Goal: Task Accomplishment & Management: Complete application form

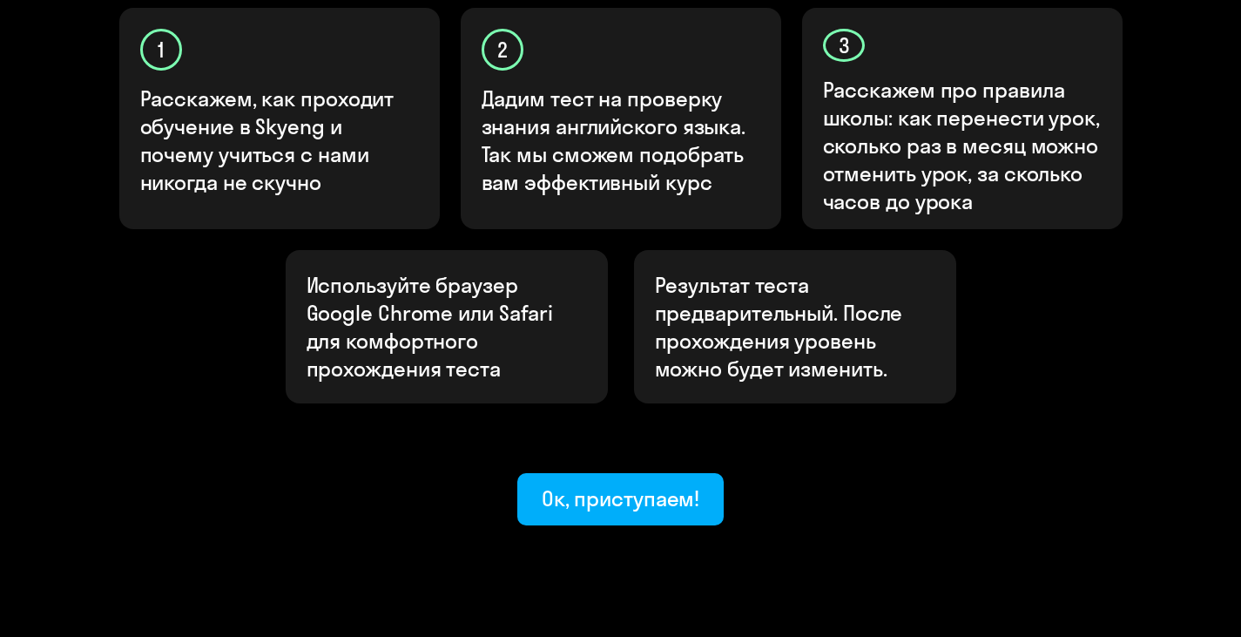
scroll to position [621, 0]
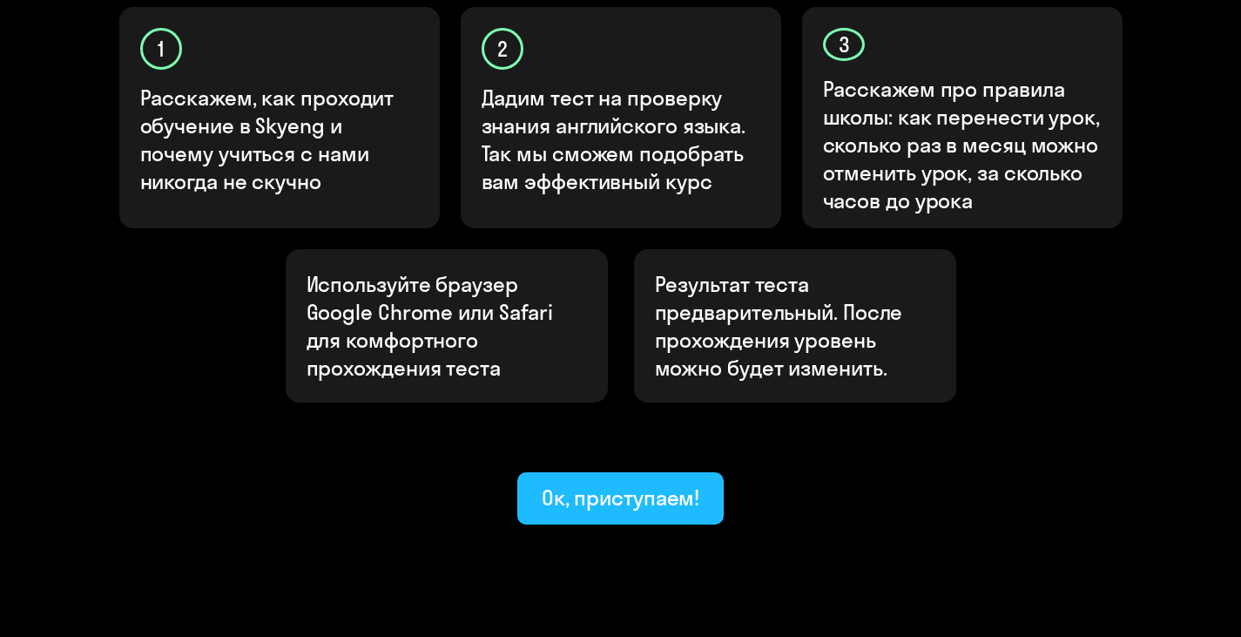
click at [673, 483] on div "Ок, приступаем!" at bounding box center [621, 497] width 159 height 28
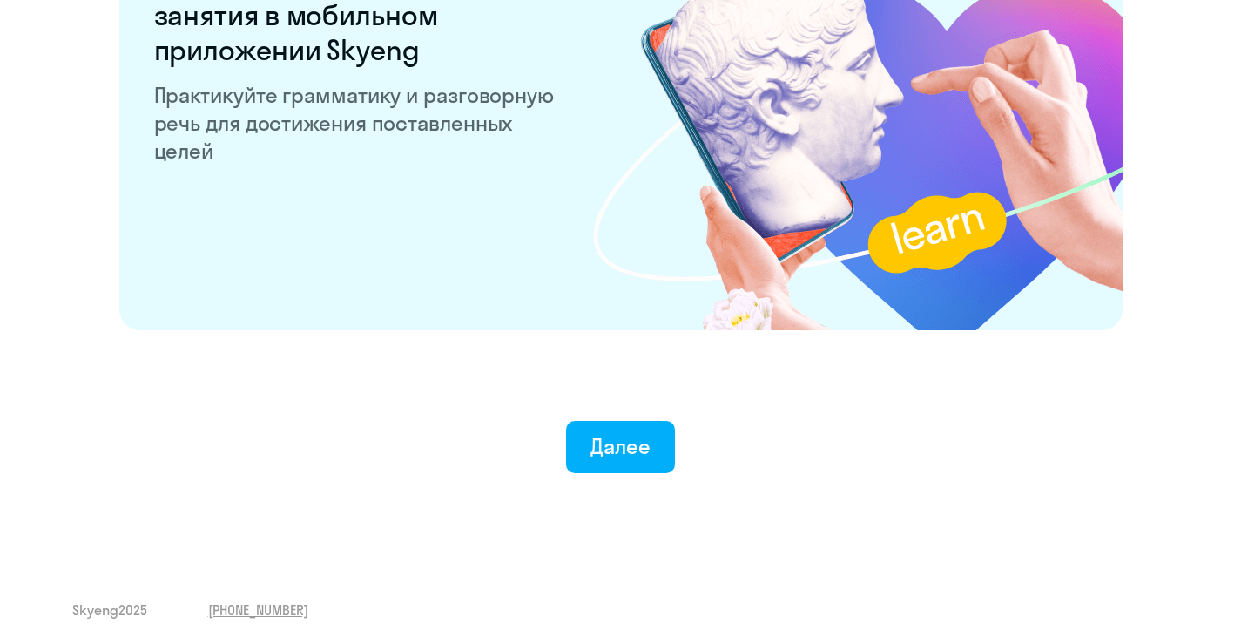
scroll to position [3397, 0]
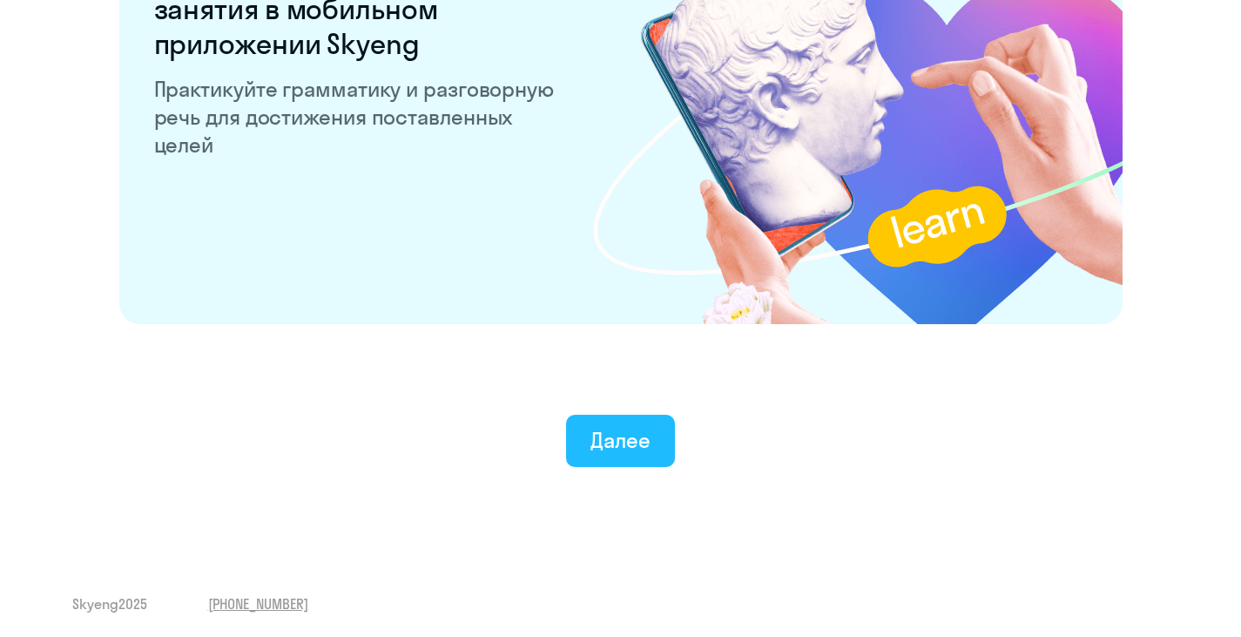
click at [662, 434] on button "Далее" at bounding box center [620, 441] width 109 height 52
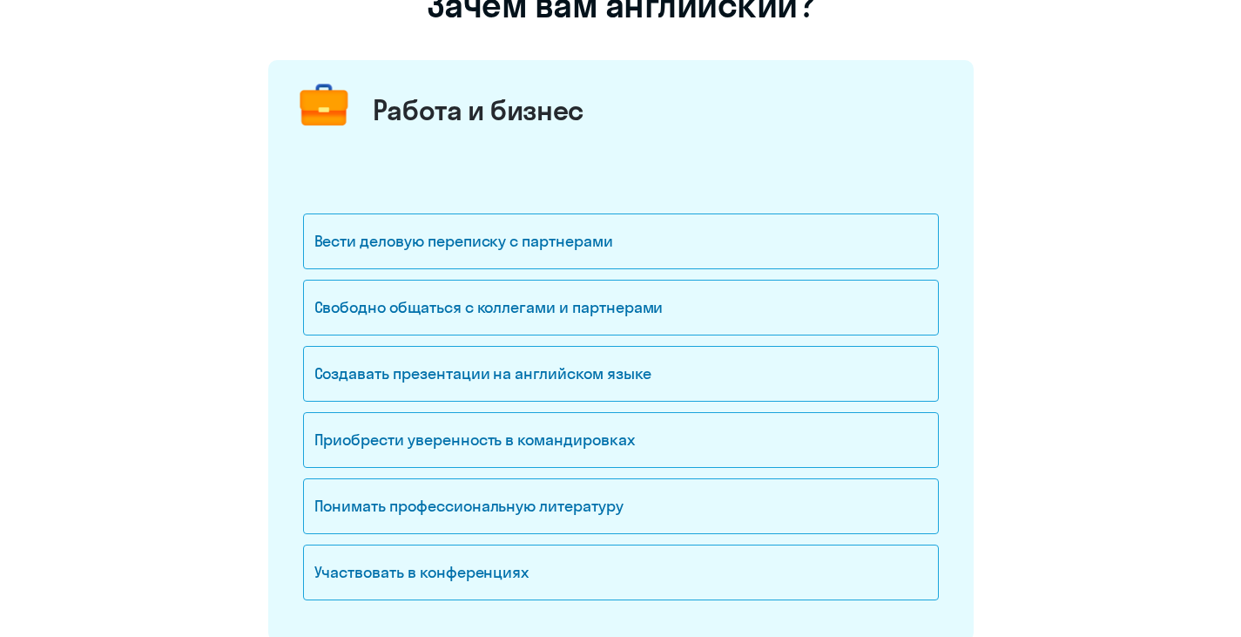
scroll to position [174, 0]
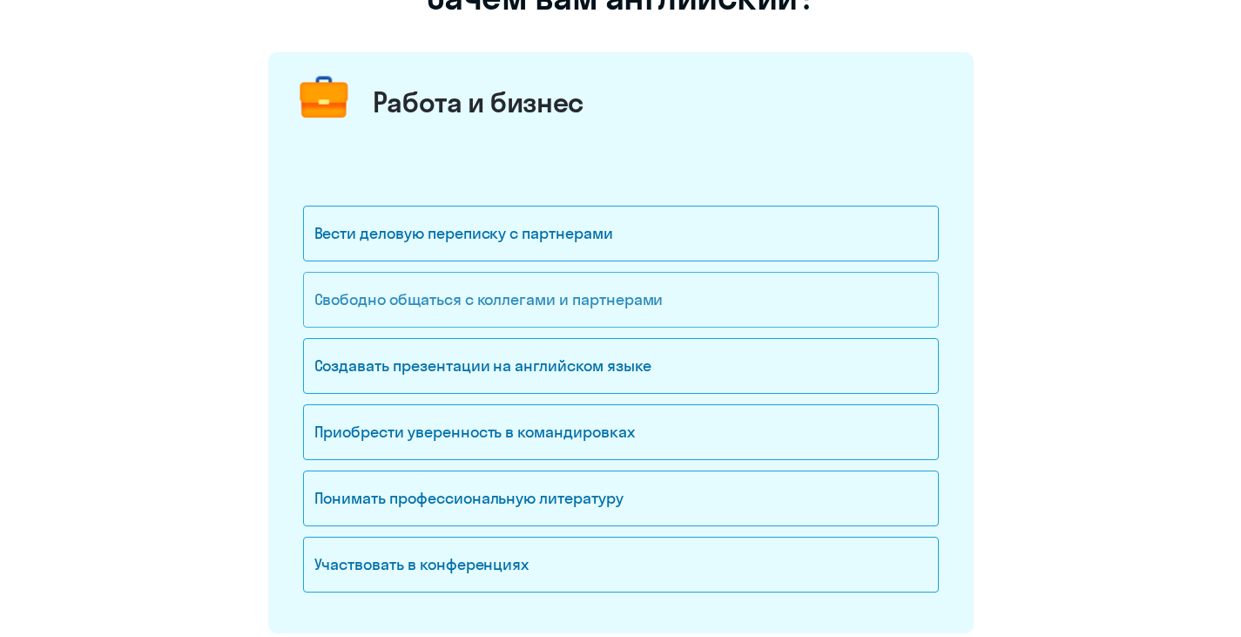
click at [714, 301] on div "Свободно общаться с коллегами и партнерами" at bounding box center [621, 300] width 636 height 56
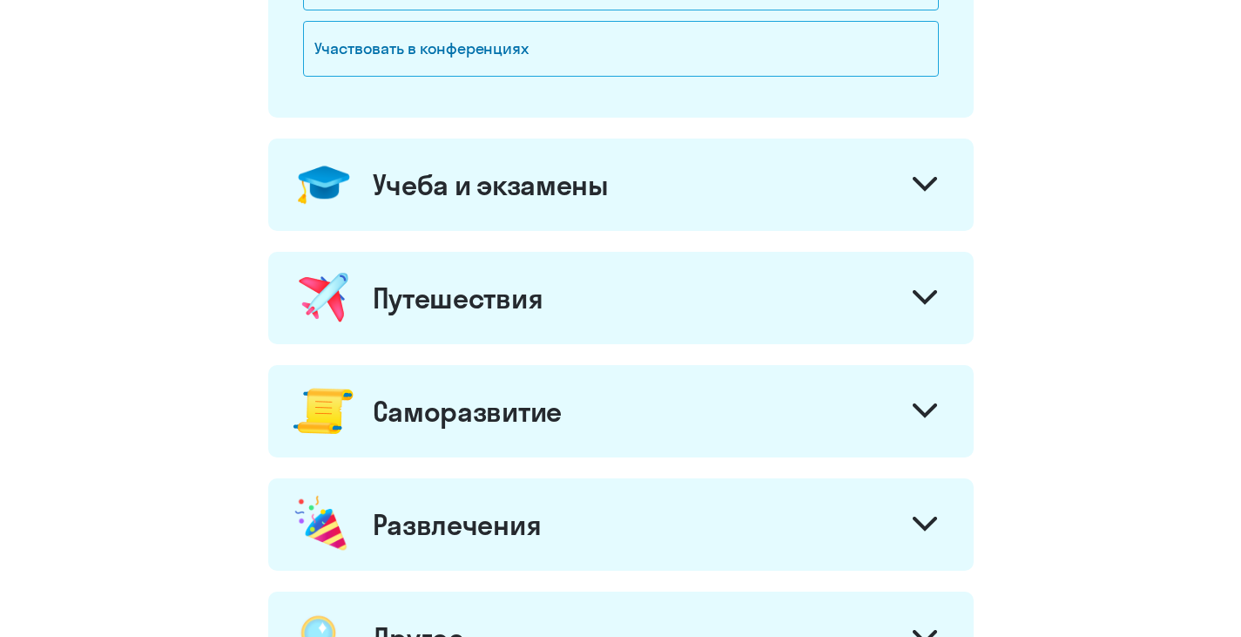
scroll to position [697, 0]
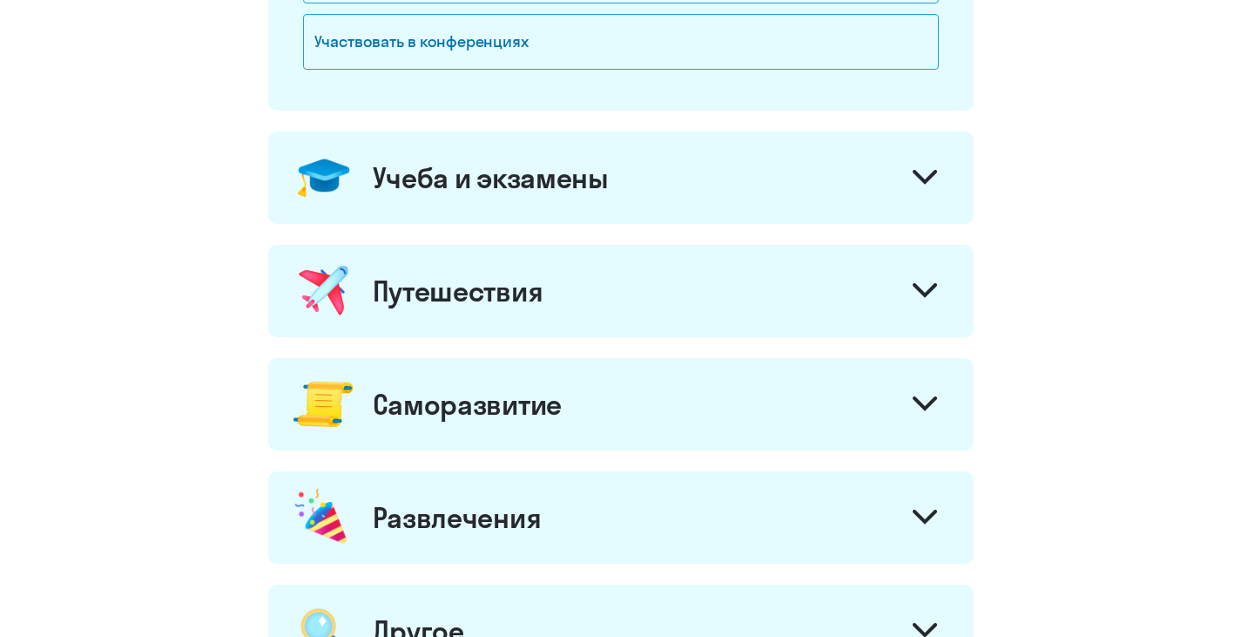
click at [919, 203] on div "Учеба и экзамены" at bounding box center [620, 178] width 705 height 92
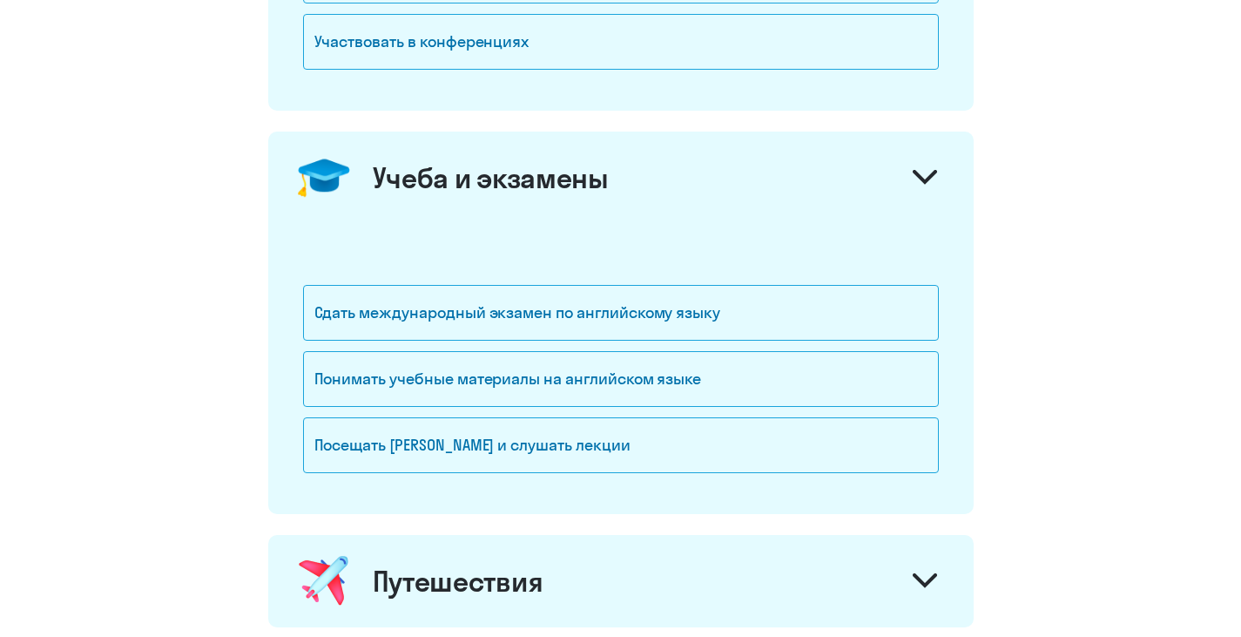
click at [935, 179] on icon at bounding box center [925, 177] width 24 height 15
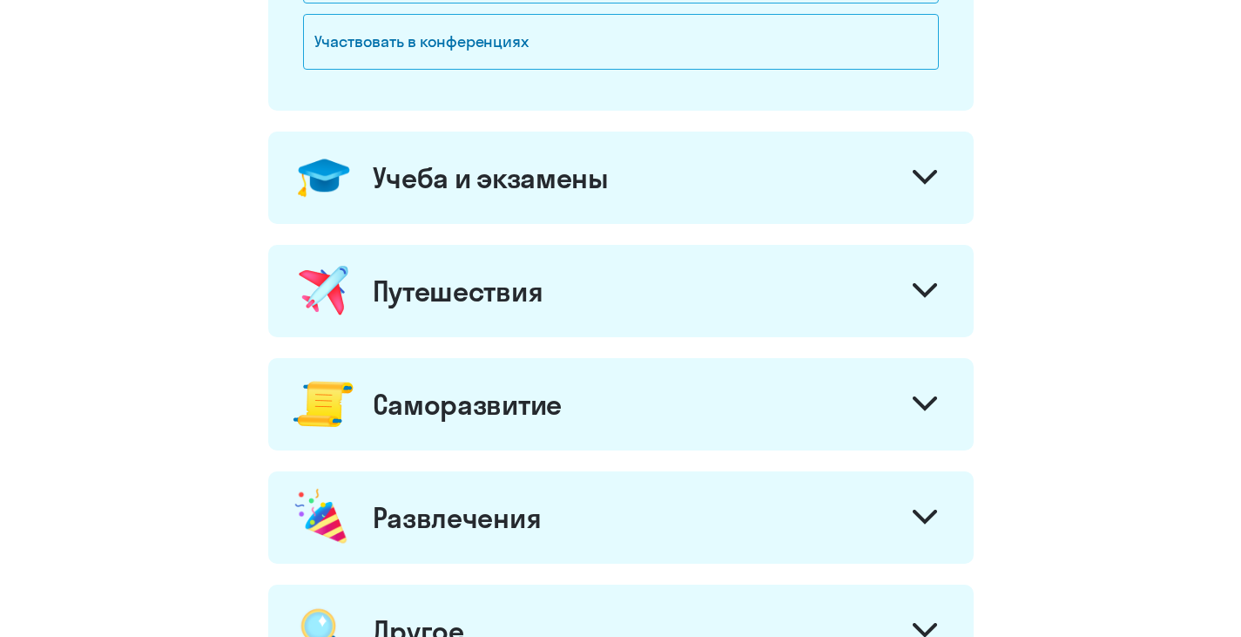
click at [857, 304] on div "Путешествия" at bounding box center [620, 291] width 705 height 92
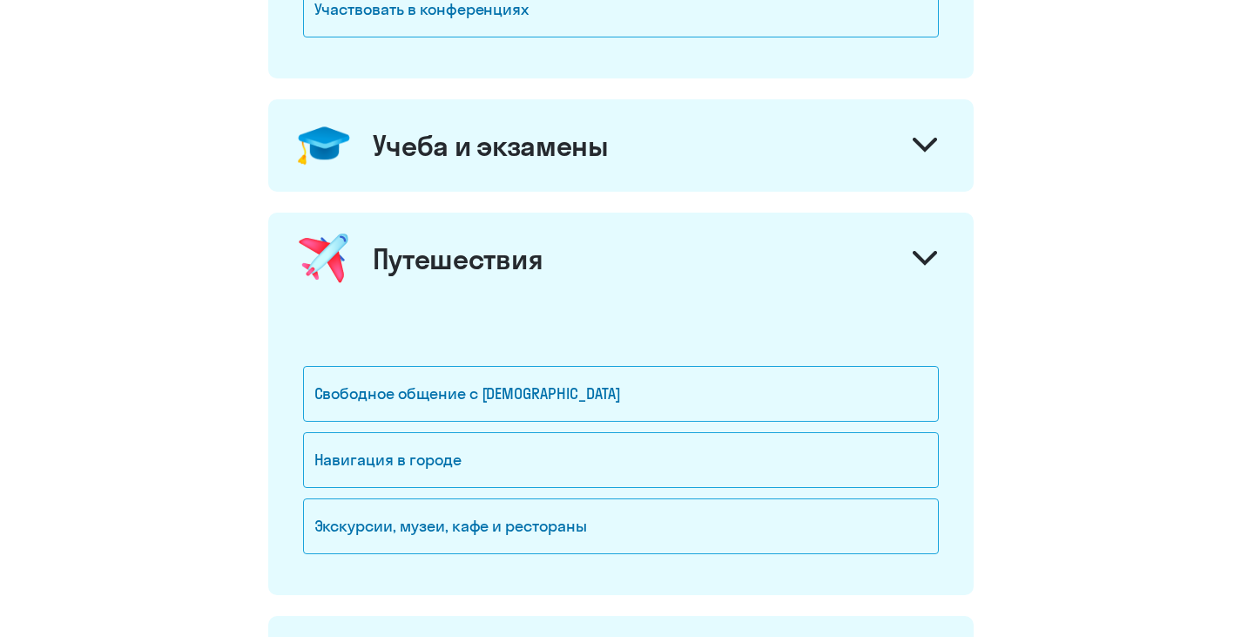
scroll to position [784, 0]
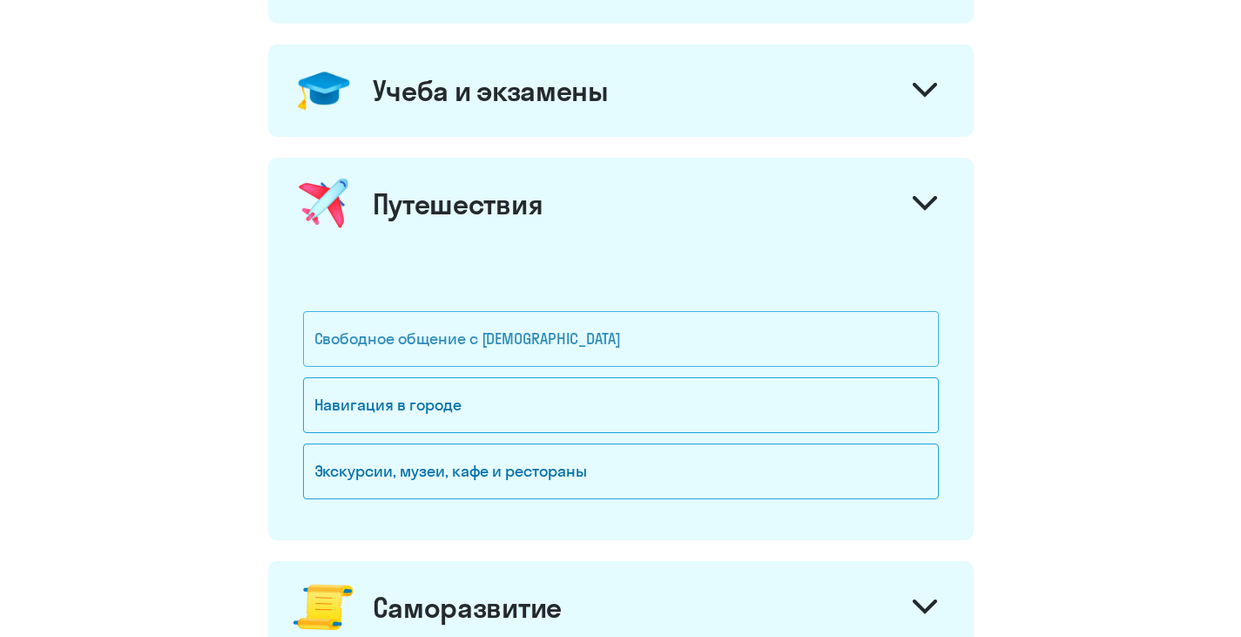
click at [624, 343] on div "Свободное общение с [DEMOGRAPHIC_DATA]" at bounding box center [621, 339] width 636 height 56
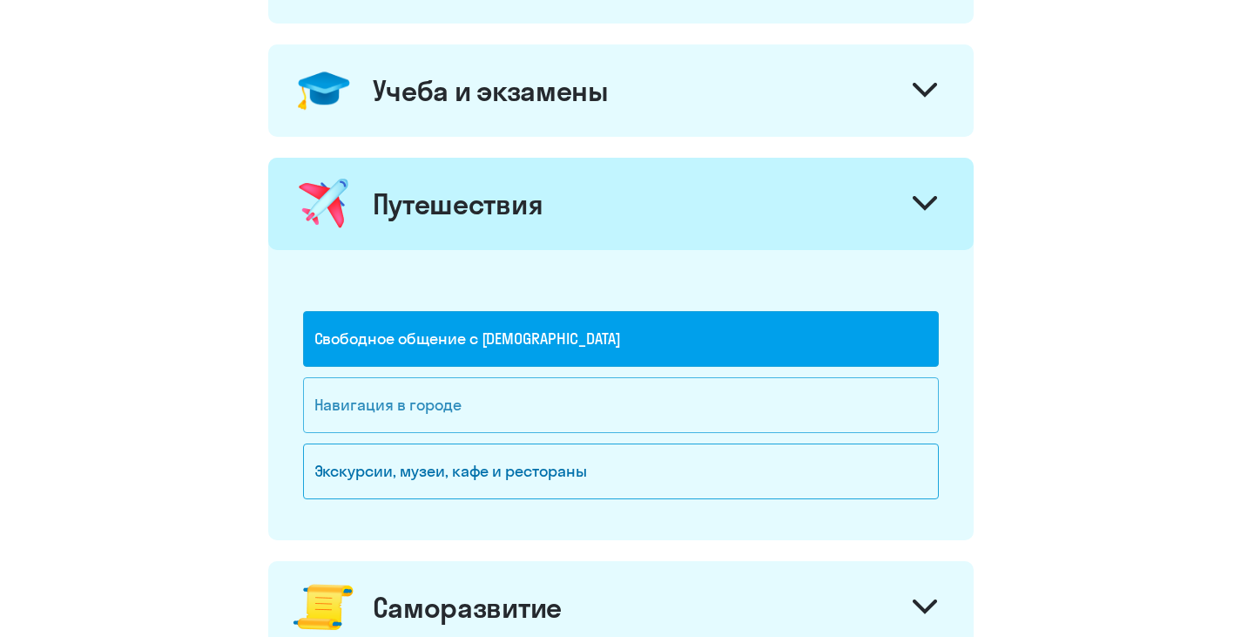
scroll to position [1132, 0]
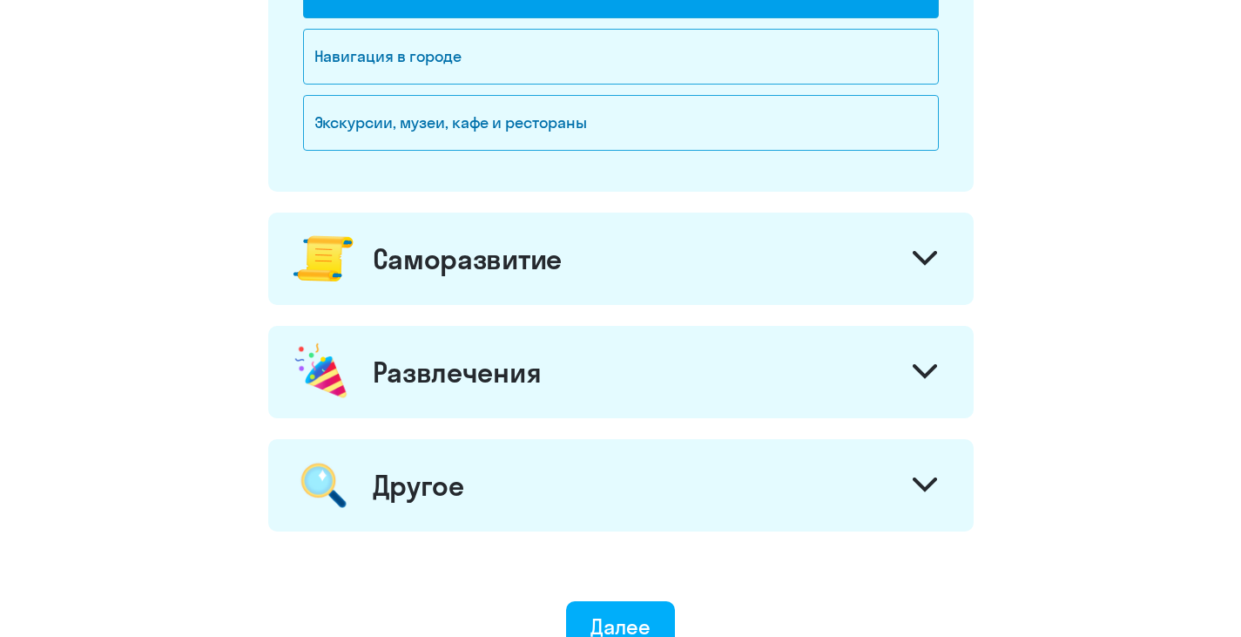
click at [724, 268] on div "Саморазвитие" at bounding box center [620, 259] width 705 height 92
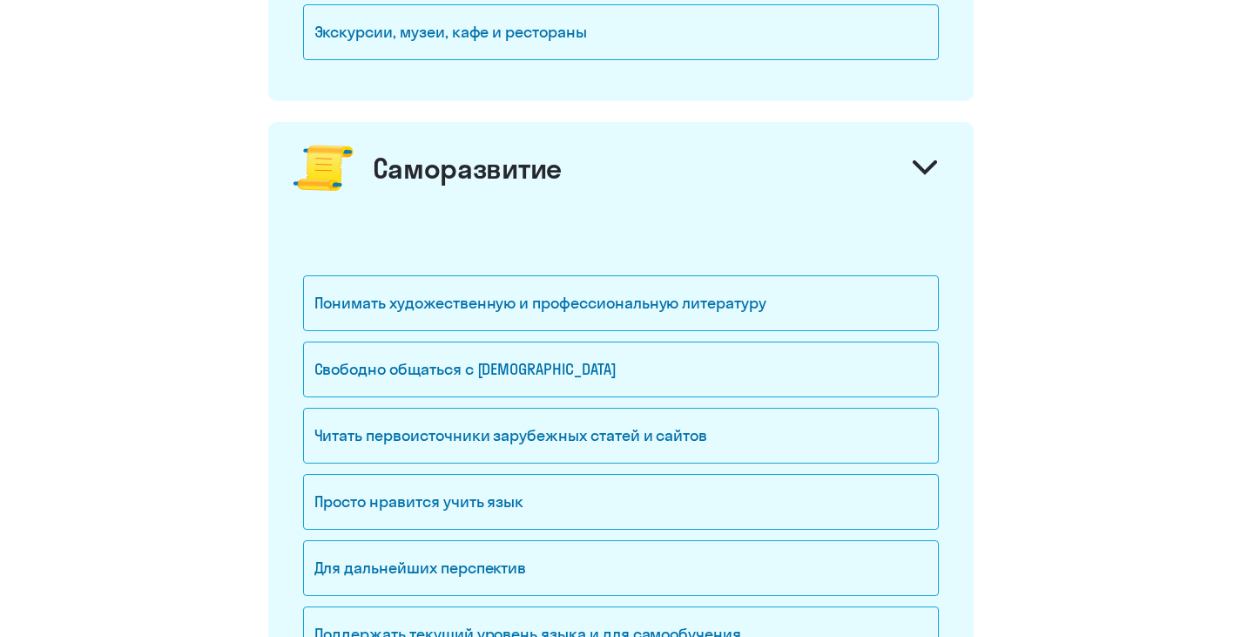
scroll to position [1306, 0]
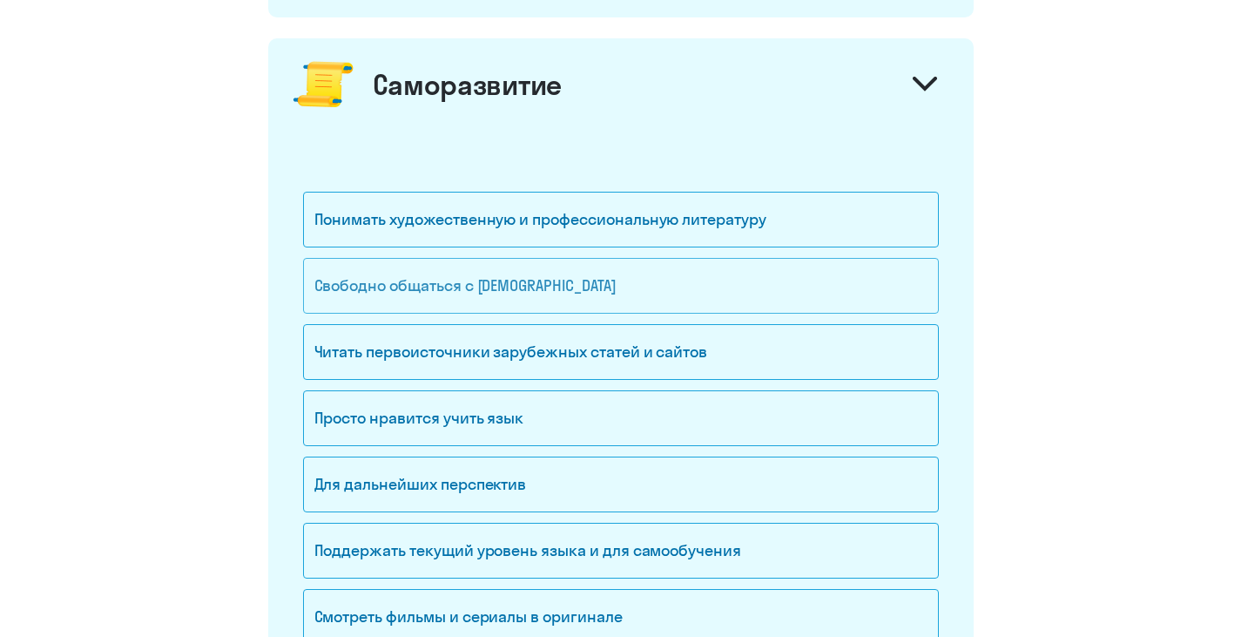
click at [736, 267] on div "Свободно общаться с [DEMOGRAPHIC_DATA]" at bounding box center [621, 286] width 636 height 56
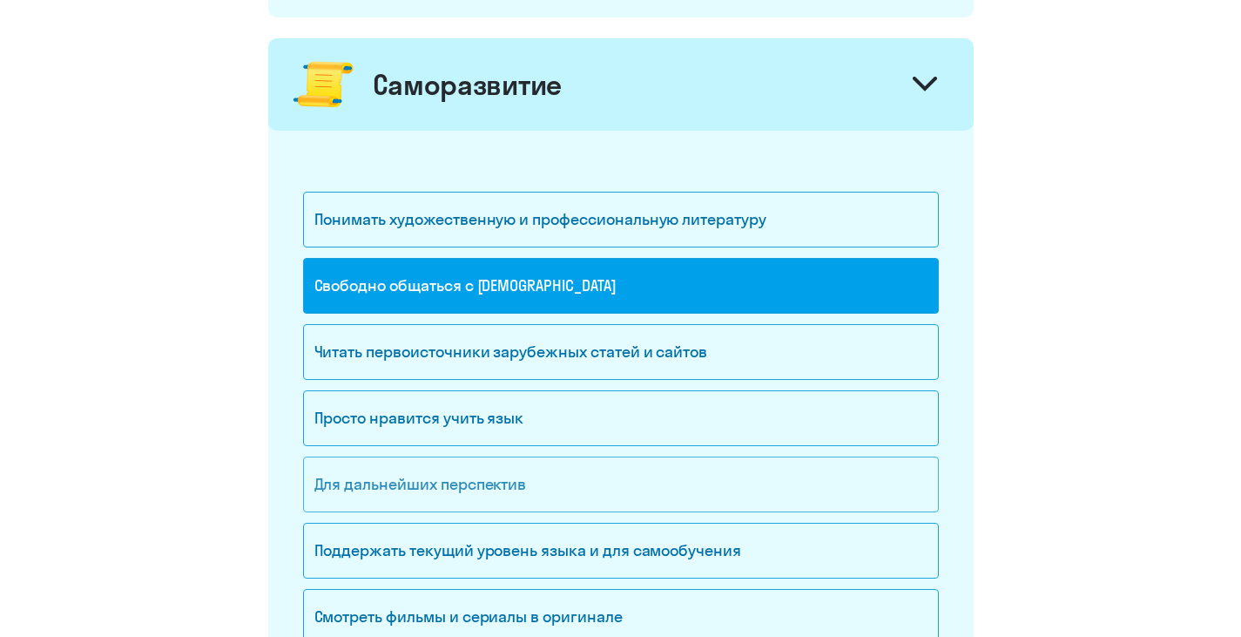
click at [465, 489] on div "Для дальнейших перспектив" at bounding box center [621, 484] width 636 height 56
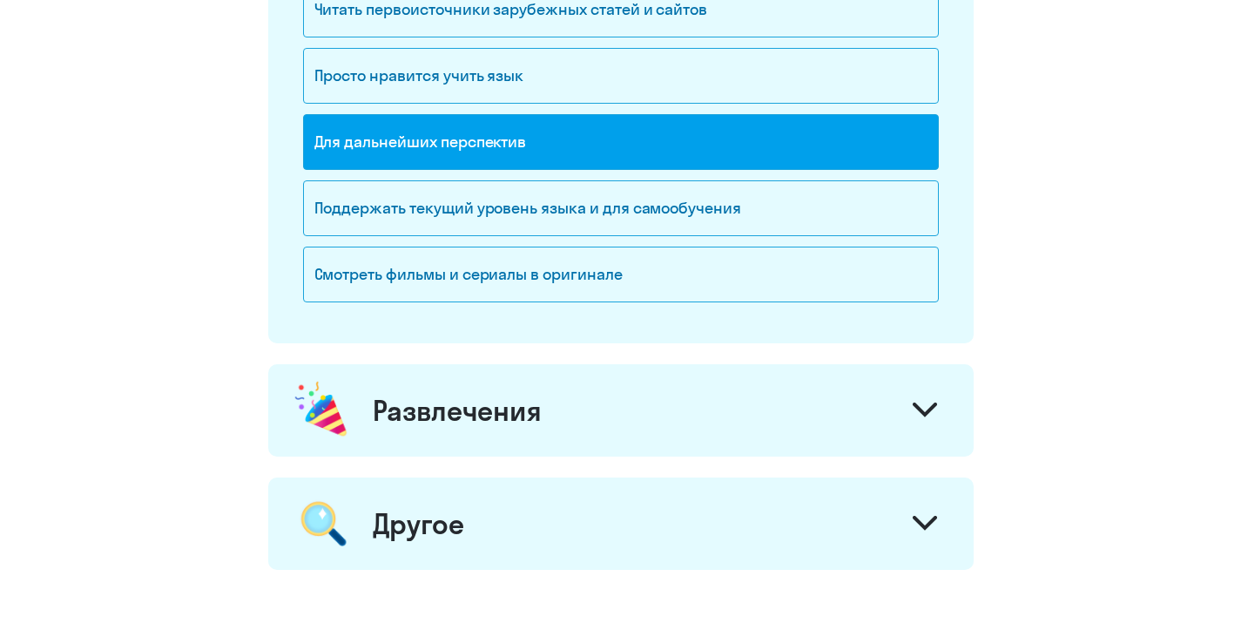
scroll to position [1655, 0]
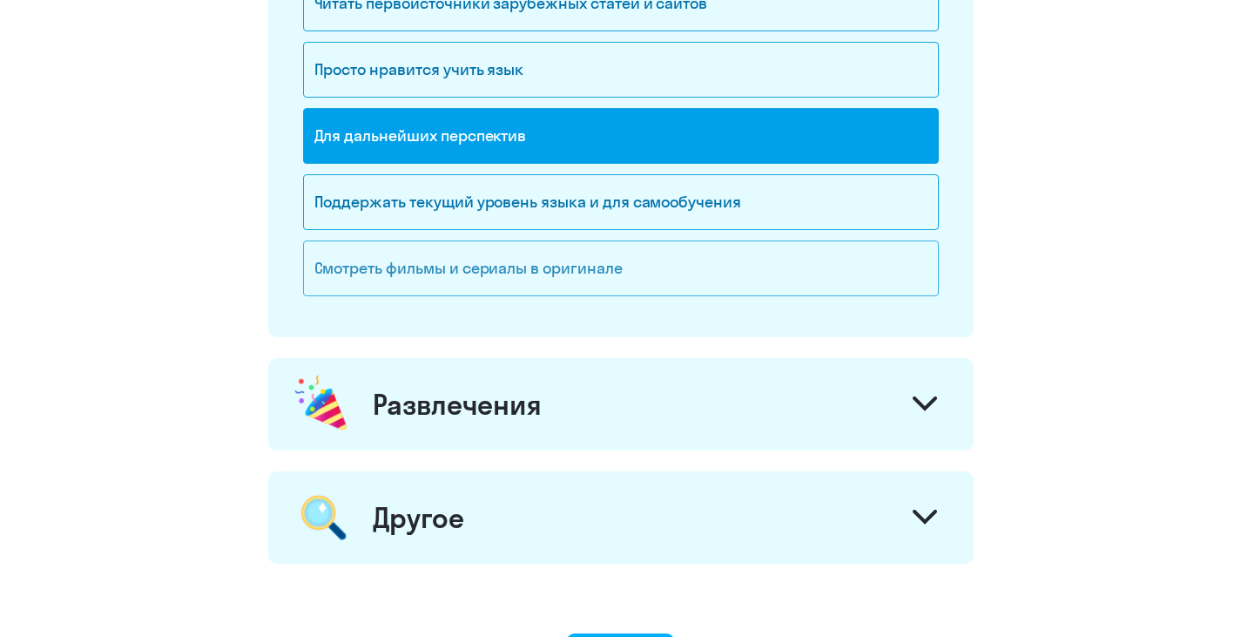
click at [760, 276] on div "Смотреть фильмы и сериалы в оригинале" at bounding box center [621, 268] width 636 height 56
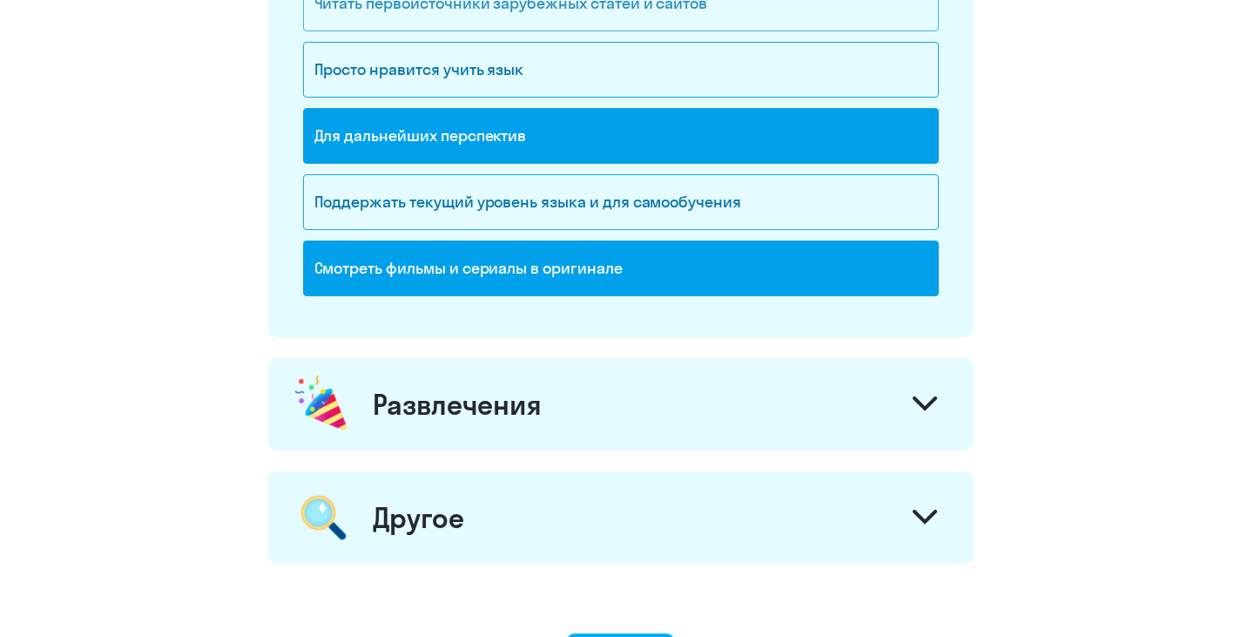
click at [685, 17] on div "Читать первоисточники зарубежных статей и сайтов" at bounding box center [621, 4] width 636 height 56
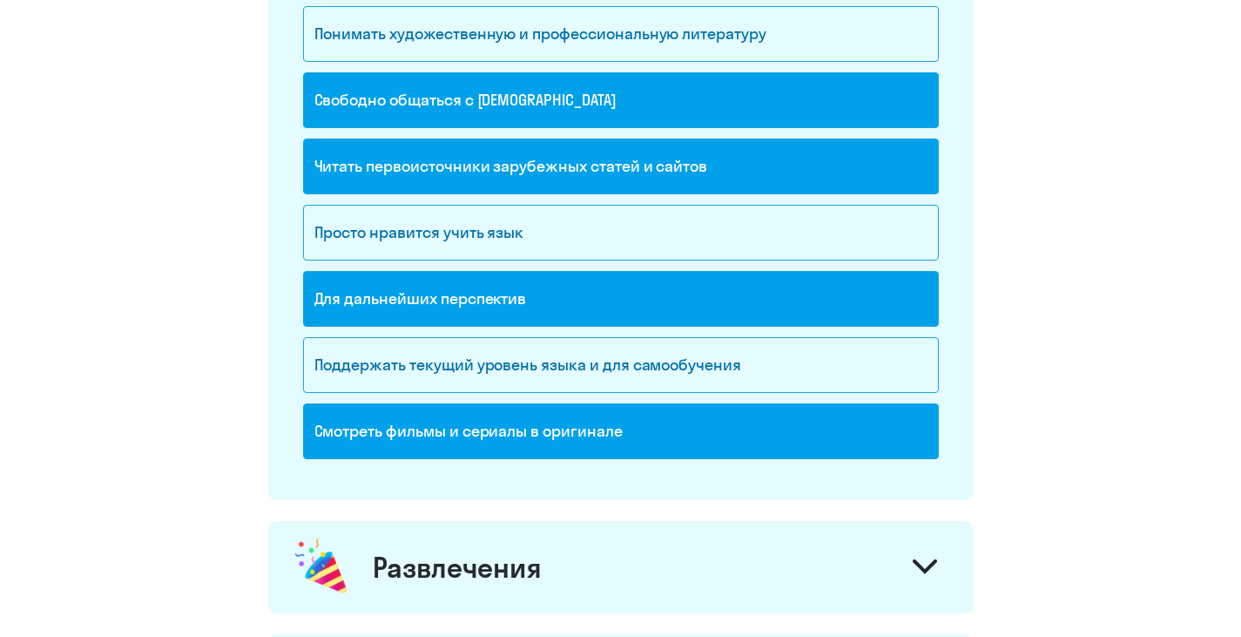
scroll to position [1742, 0]
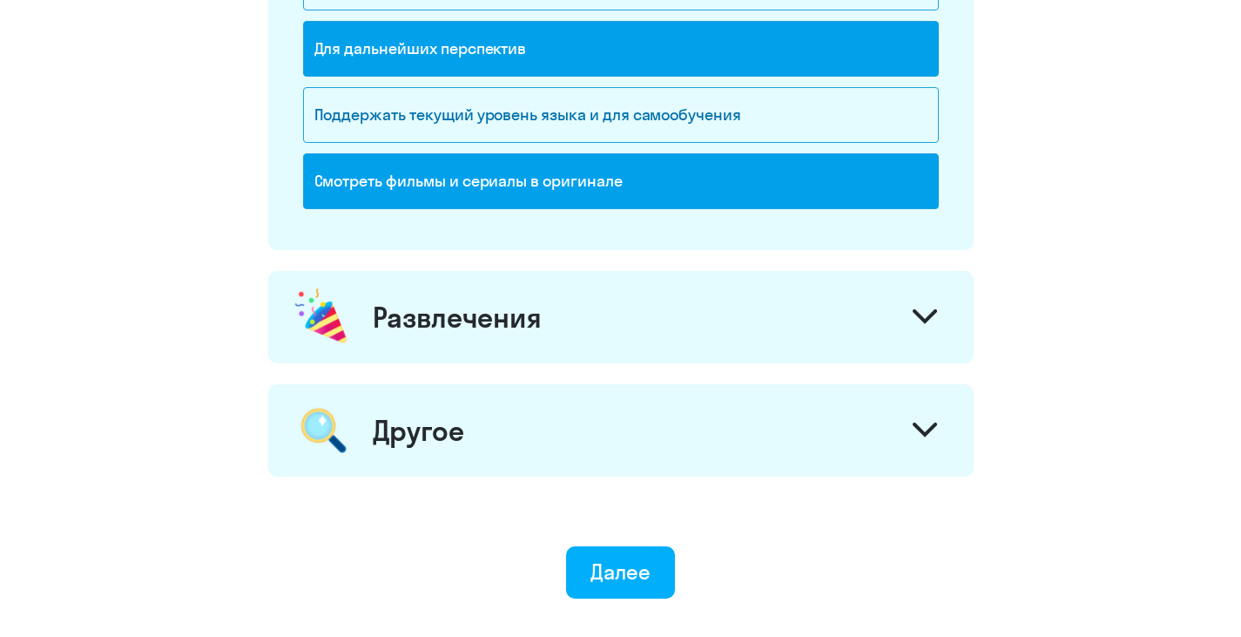
click at [707, 301] on div "Развлечения" at bounding box center [620, 317] width 705 height 92
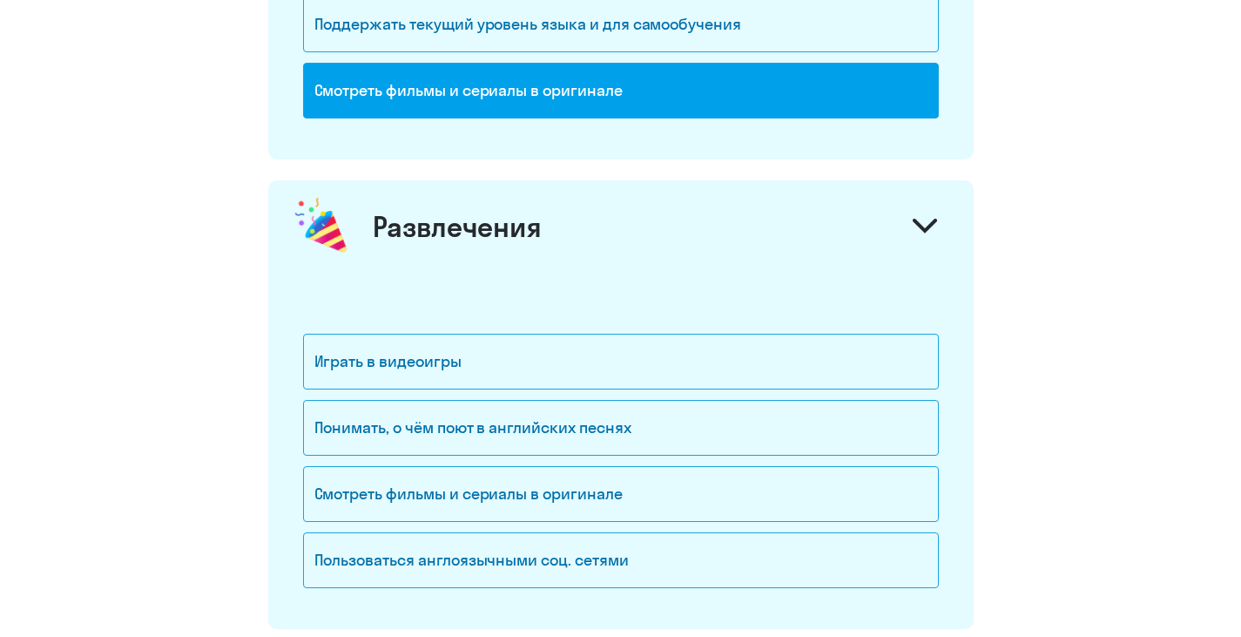
scroll to position [1916, 0]
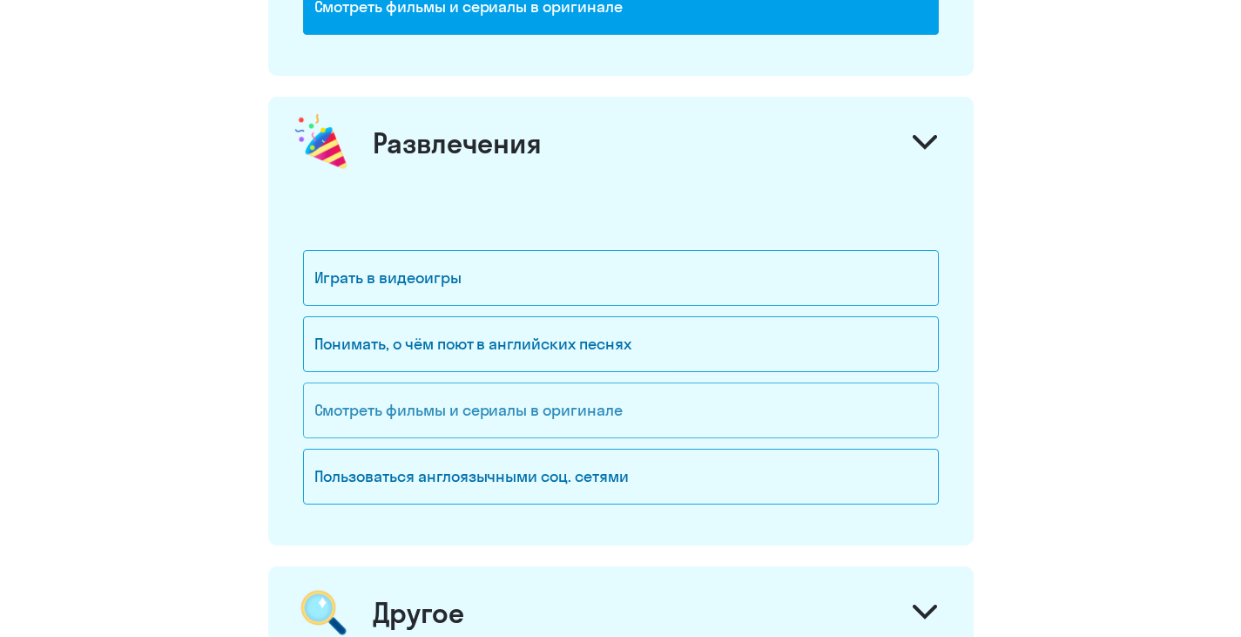
click at [666, 417] on div "Смотреть фильмы и сериалы в оригинале" at bounding box center [621, 410] width 636 height 56
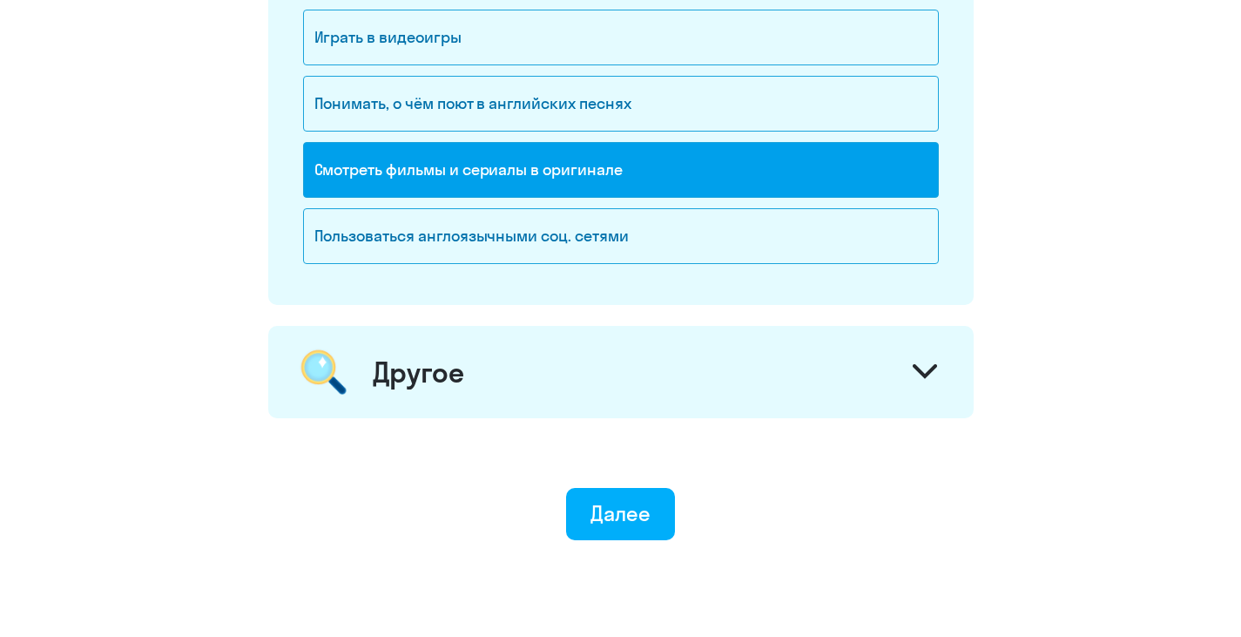
scroll to position [2177, 0]
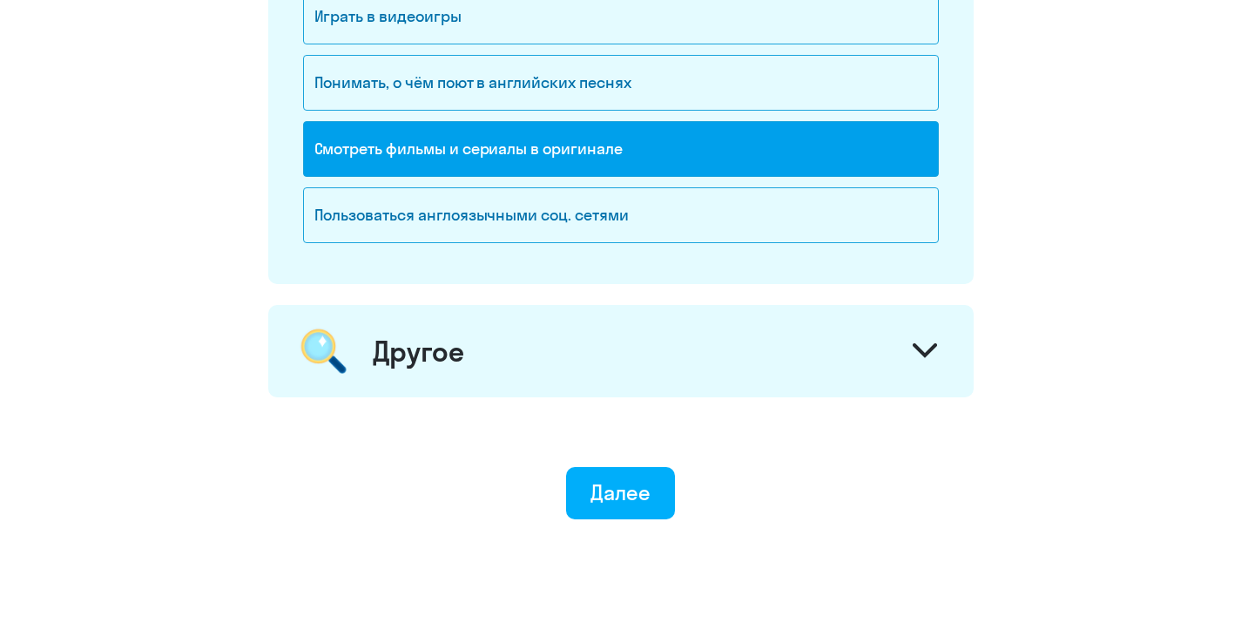
click at [882, 356] on div "Другое" at bounding box center [620, 351] width 705 height 92
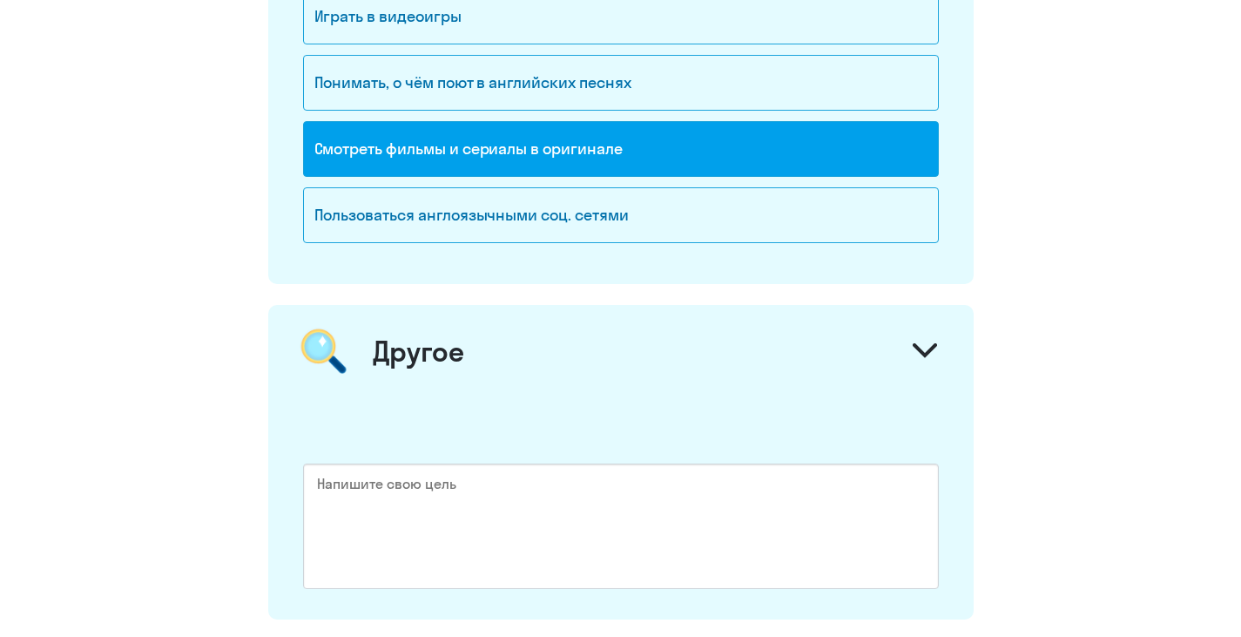
click at [881, 365] on div "Другое" at bounding box center [620, 351] width 705 height 92
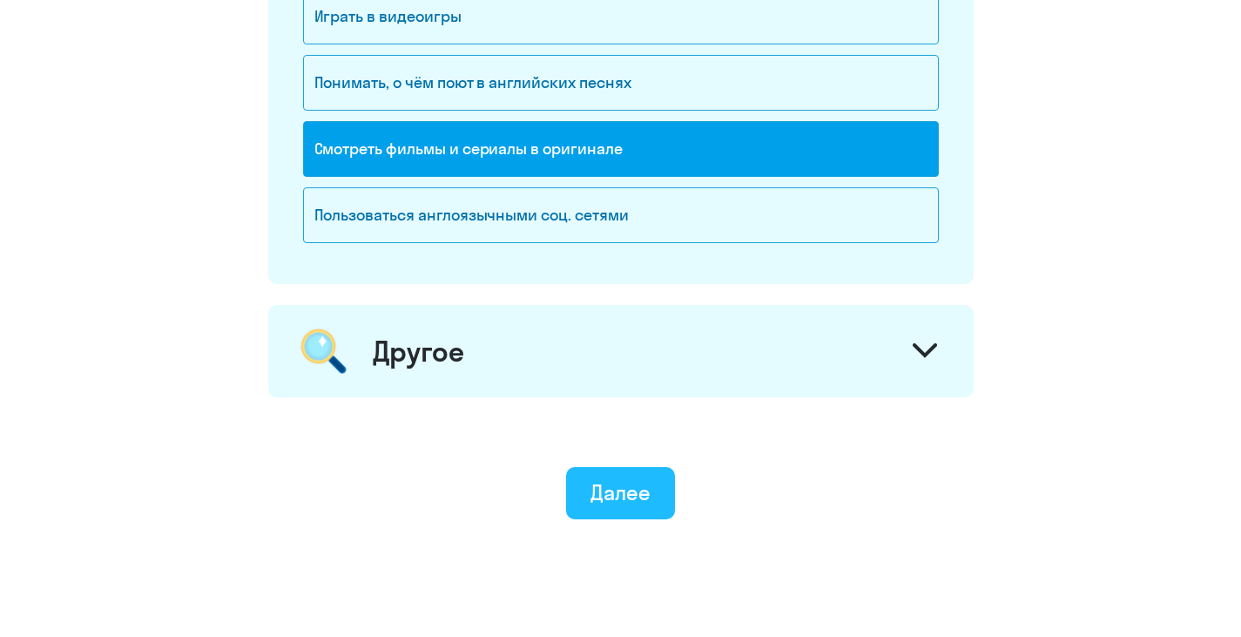
click at [647, 510] on button "Далее" at bounding box center [620, 493] width 109 height 52
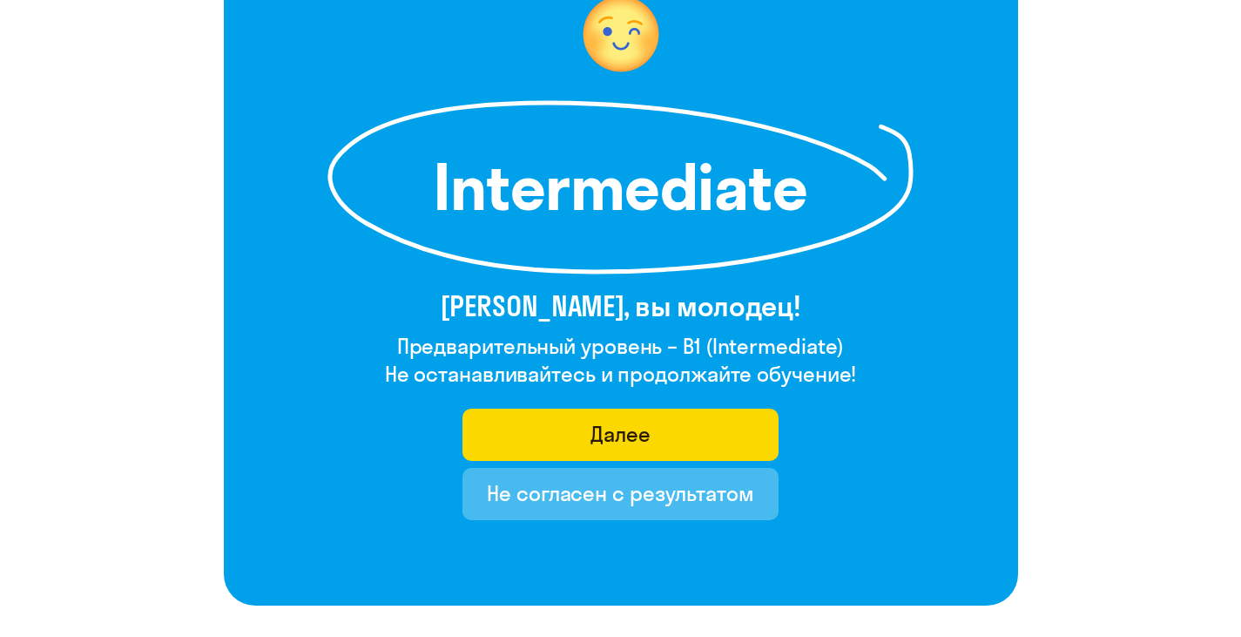
scroll to position [261, 0]
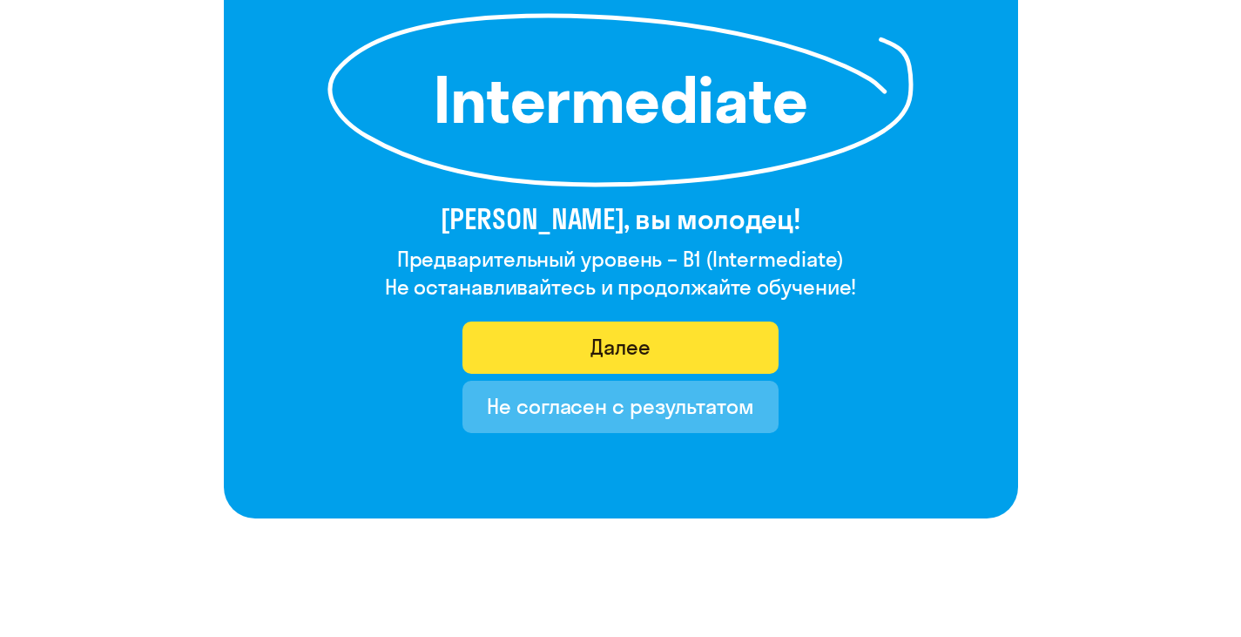
click at [672, 361] on button "Далее" at bounding box center [620, 347] width 316 height 52
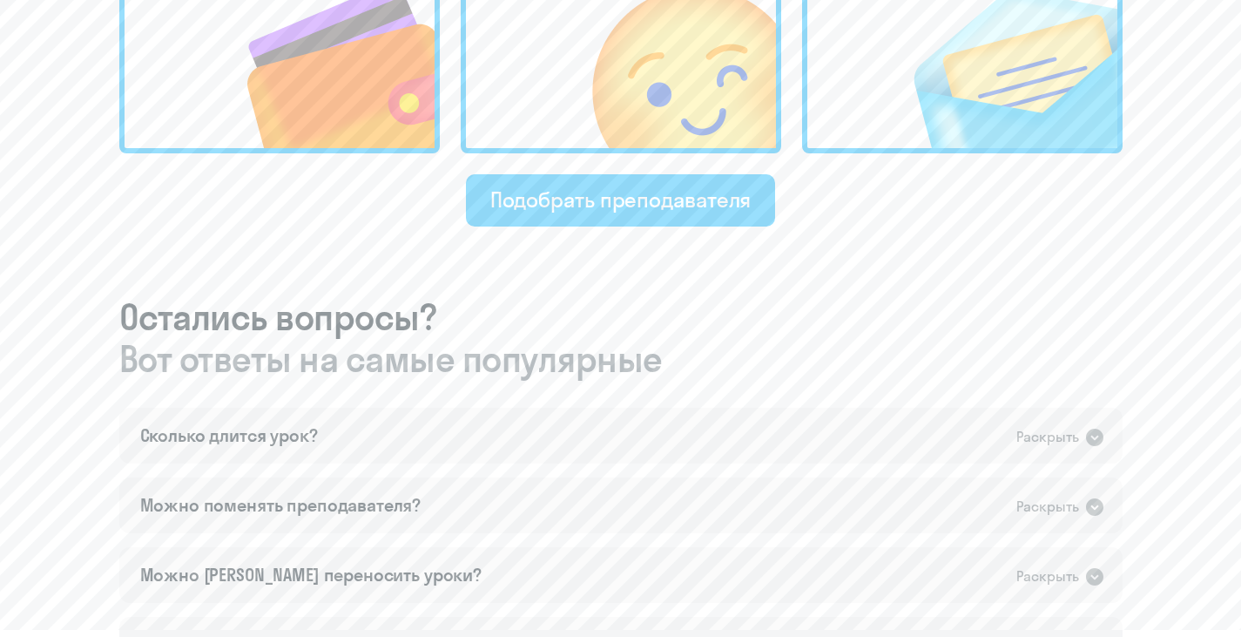
scroll to position [784, 0]
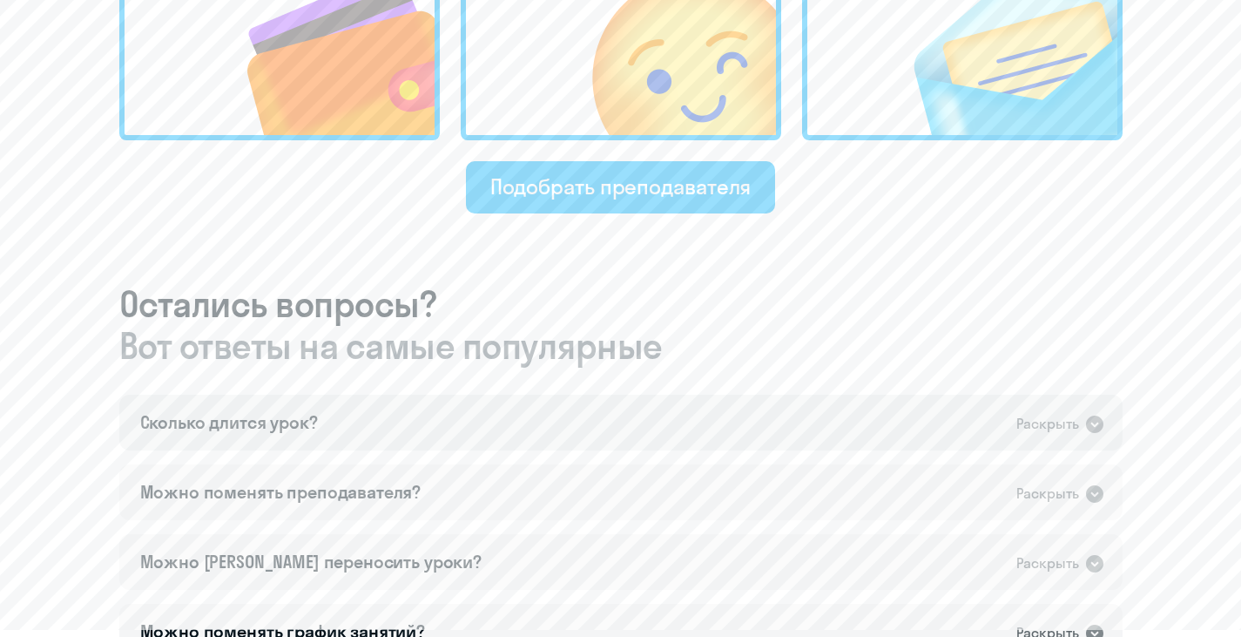
click at [1070, 429] on div "Раскрыть" at bounding box center [1047, 424] width 63 height 22
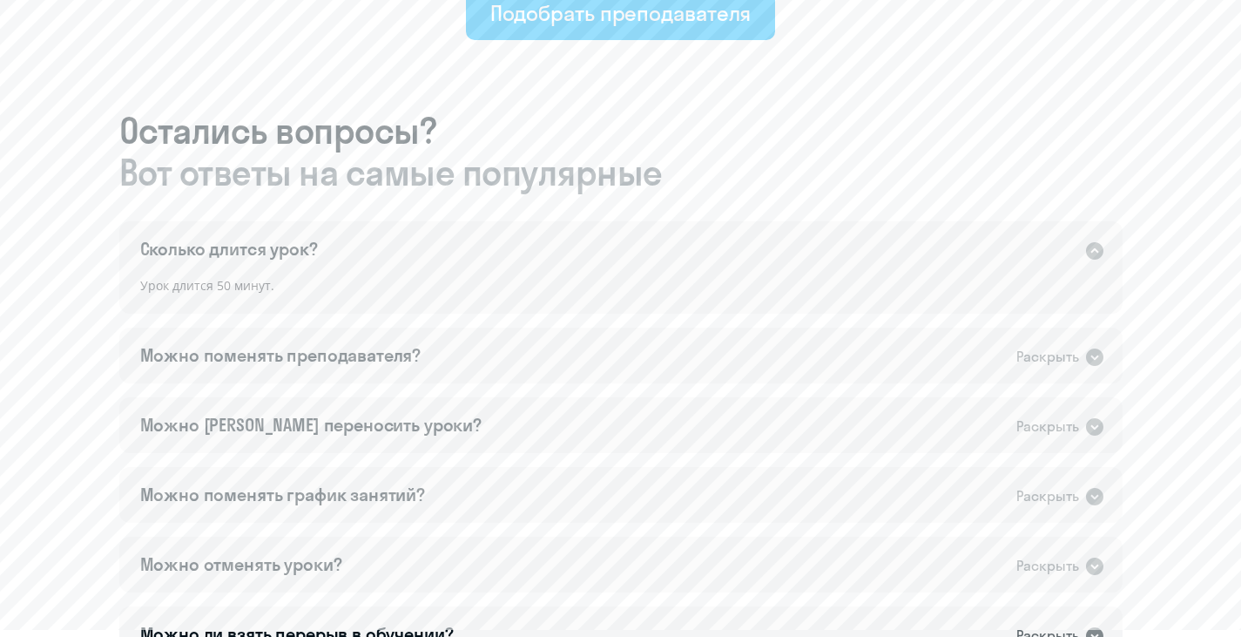
scroll to position [958, 0]
click at [973, 355] on div "Можно поменять преподавателя? Раскрыть" at bounding box center [620, 355] width 1003 height 56
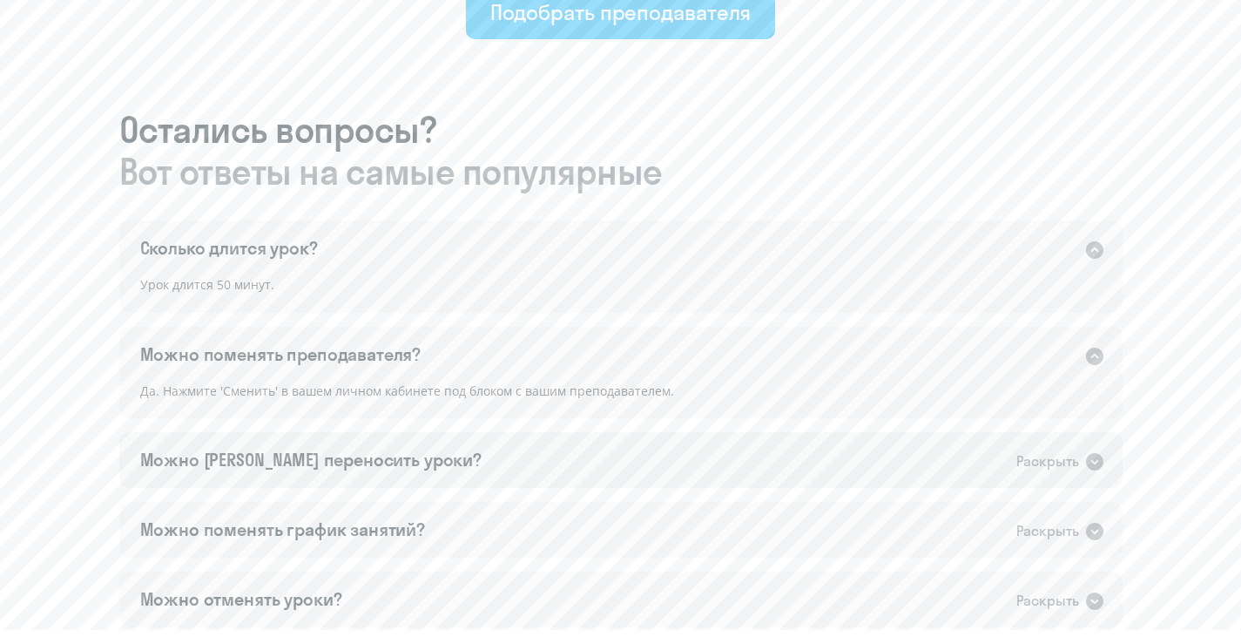
click at [867, 458] on div "Можно [PERSON_NAME] переносить уроки? Раскрыть" at bounding box center [620, 460] width 1003 height 56
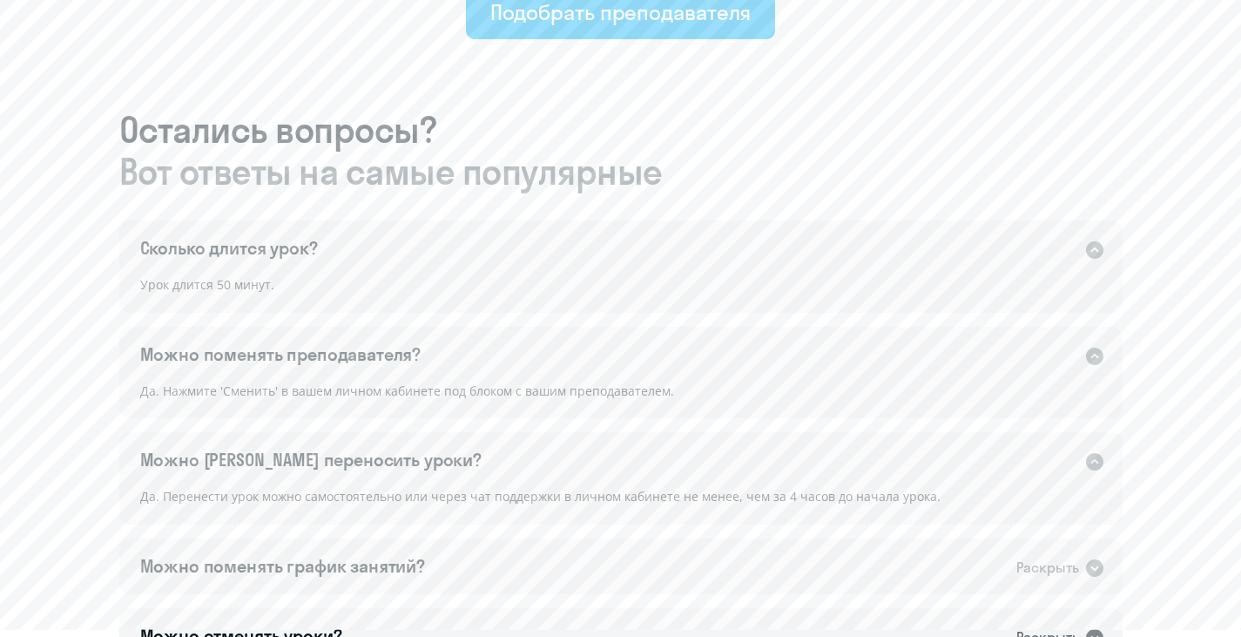
scroll to position [1132, 0]
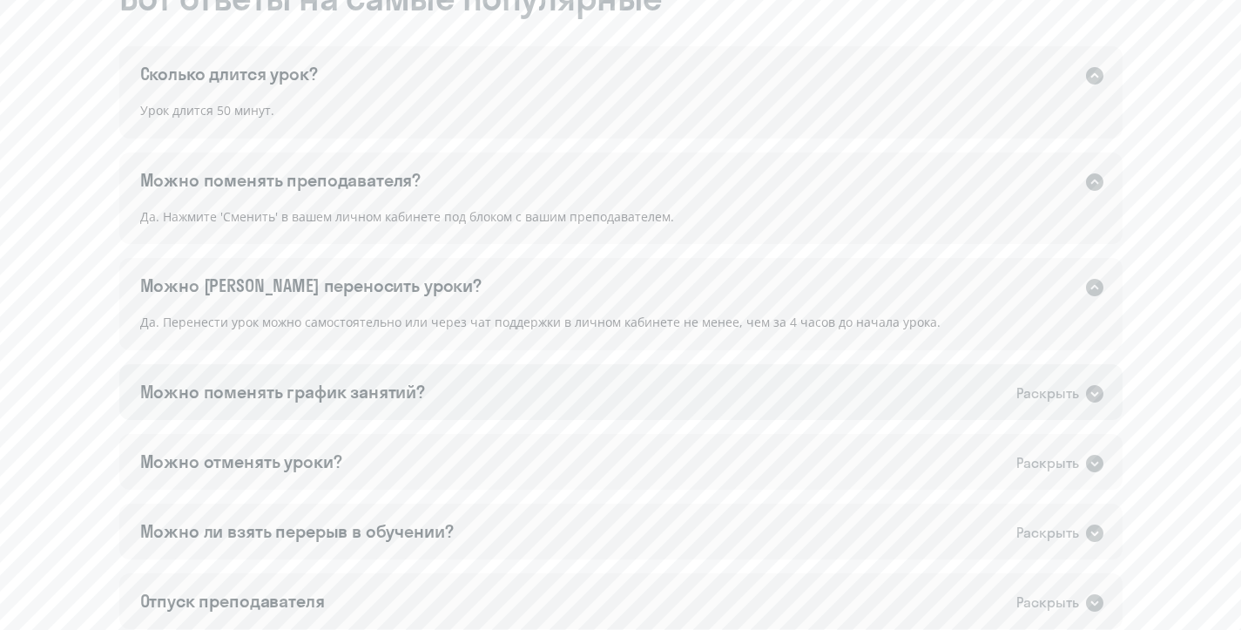
click at [895, 377] on div "Можно поменять график занятий? Раскрыть" at bounding box center [620, 392] width 1003 height 56
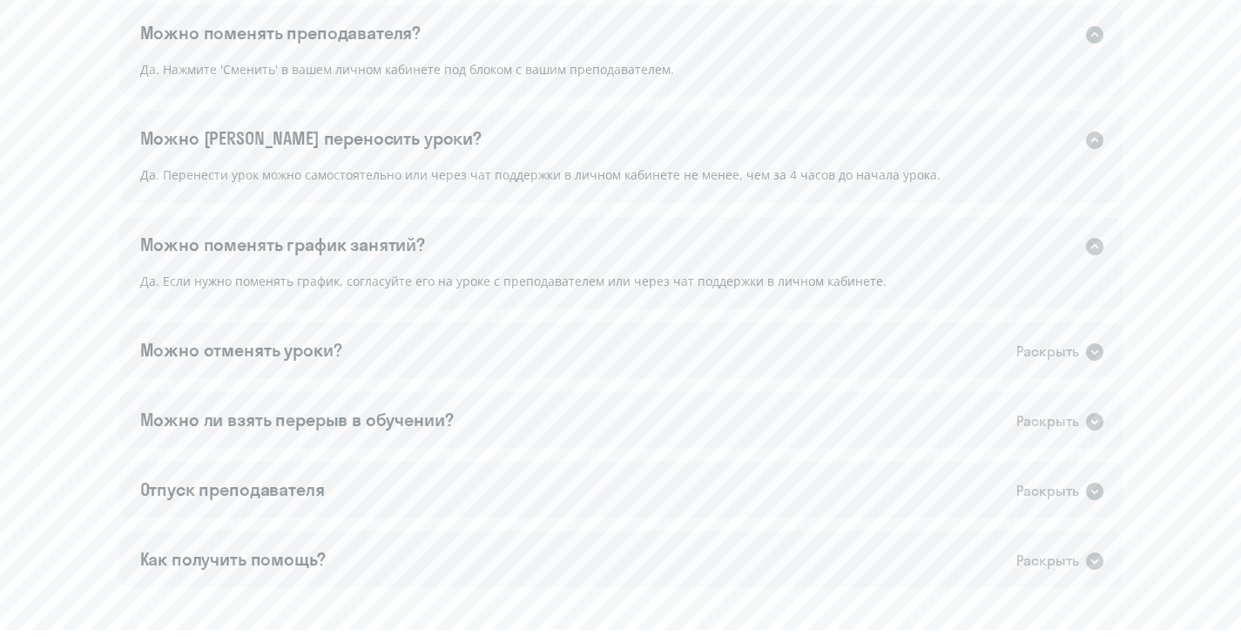
scroll to position [1306, 0]
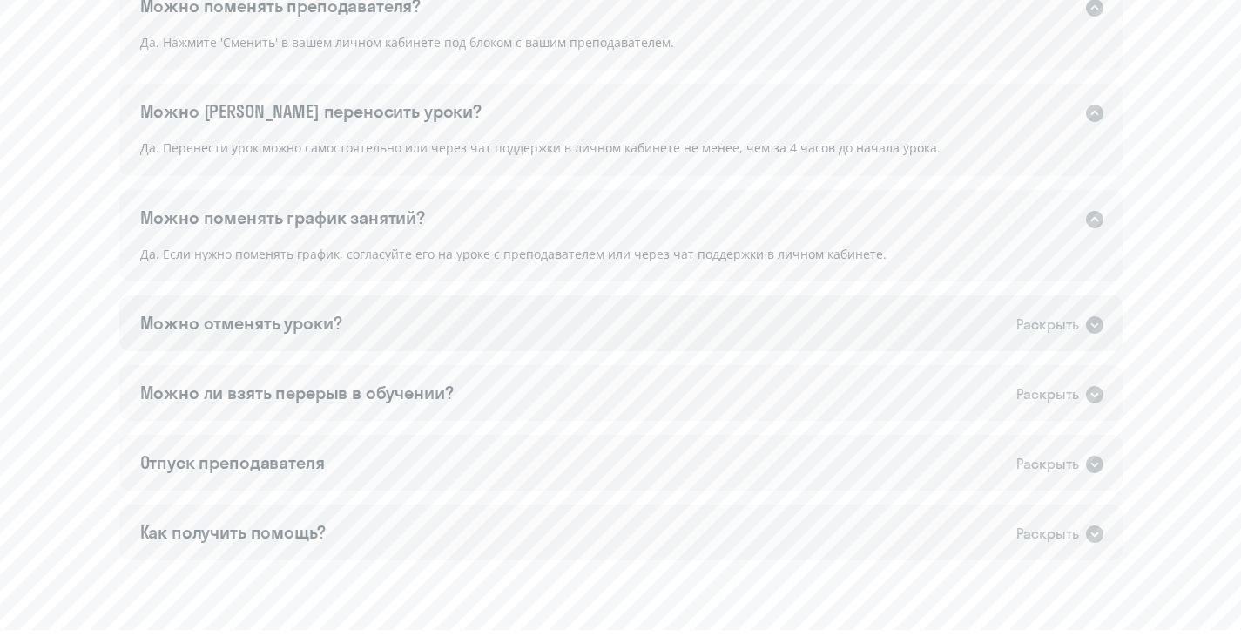
click at [923, 345] on div "Можно отменять уроки? Раскрыть" at bounding box center [620, 323] width 1003 height 56
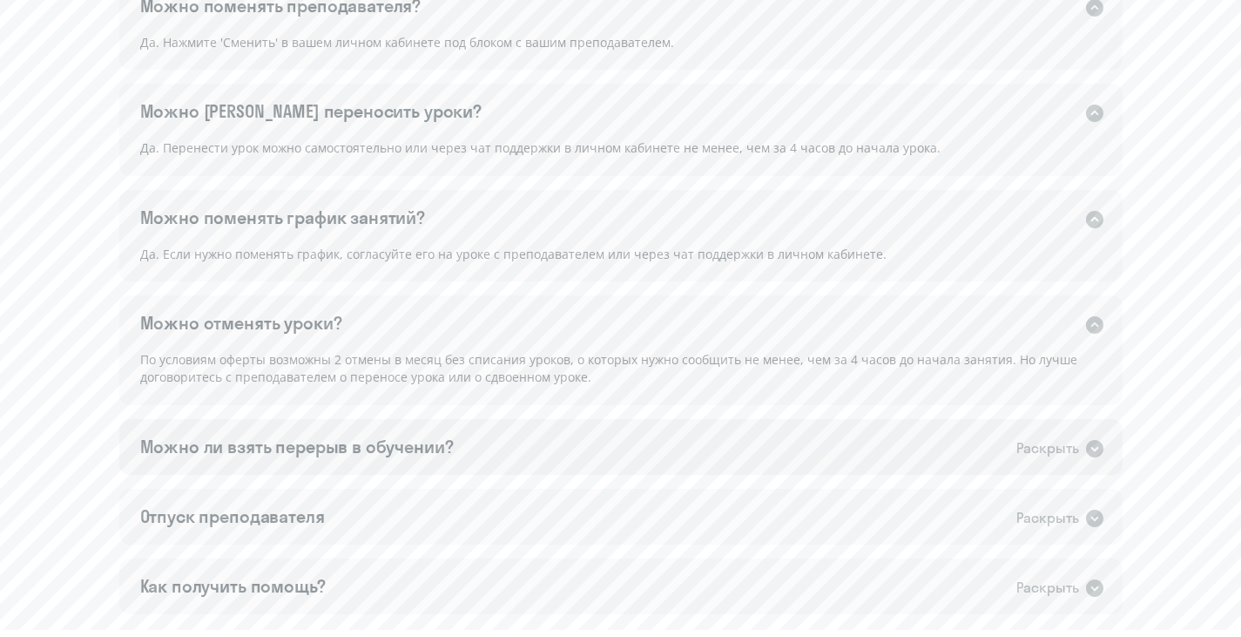
click at [862, 442] on div "Можно ли взять перерыв в обучении? Раскрыть" at bounding box center [620, 447] width 1003 height 56
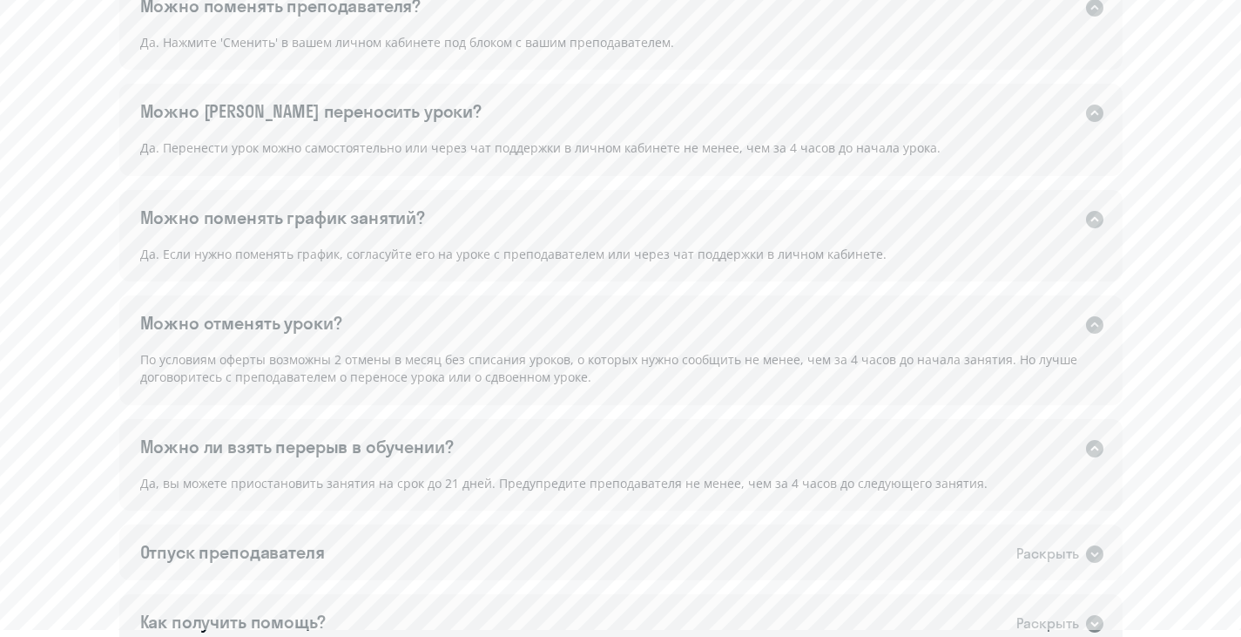
scroll to position [1481, 0]
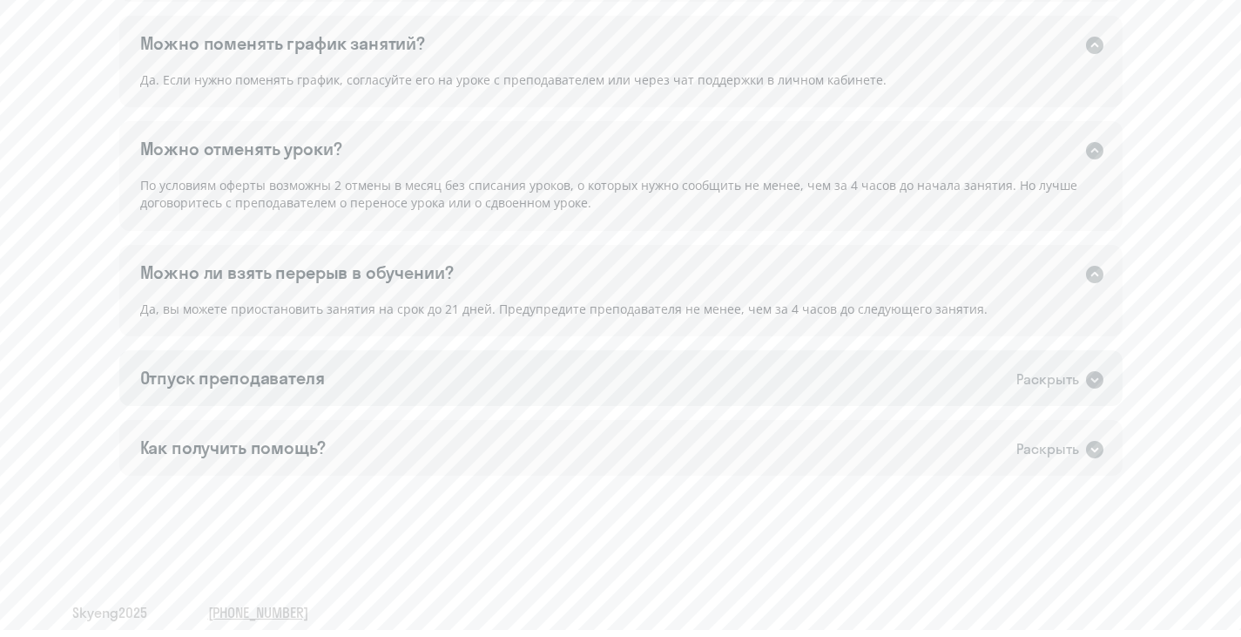
click at [888, 377] on div "Отпуск преподавателя Раскрыть" at bounding box center [620, 378] width 1003 height 56
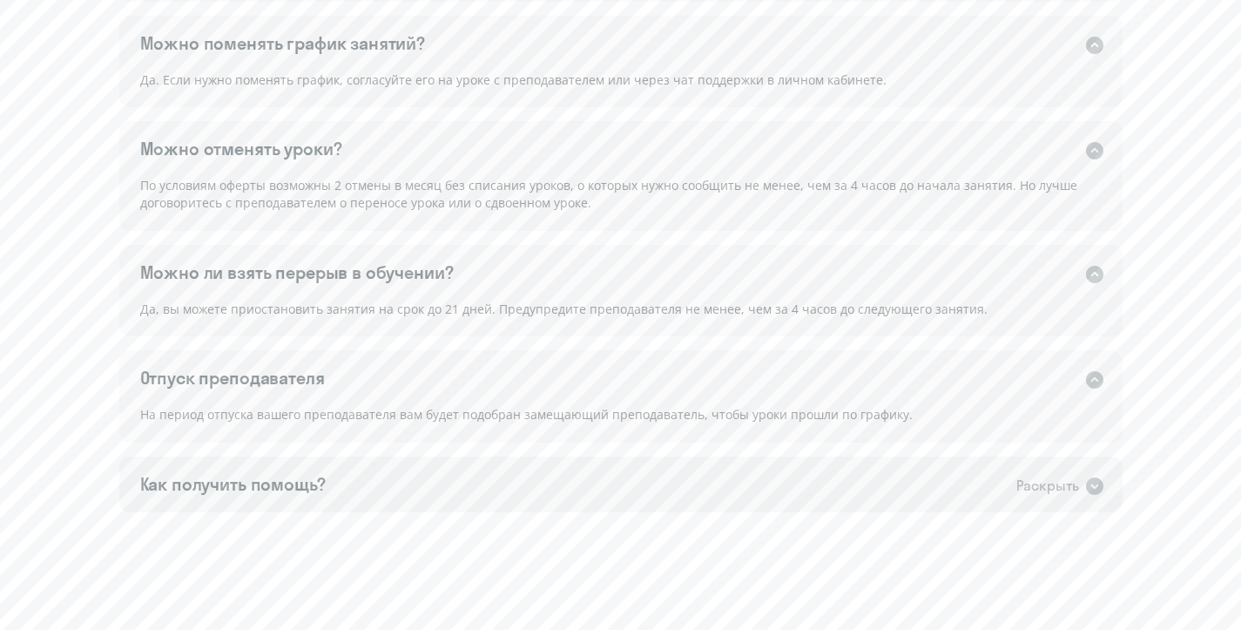
click at [847, 480] on div "Как получить помощь? Раскрыть" at bounding box center [620, 484] width 1003 height 56
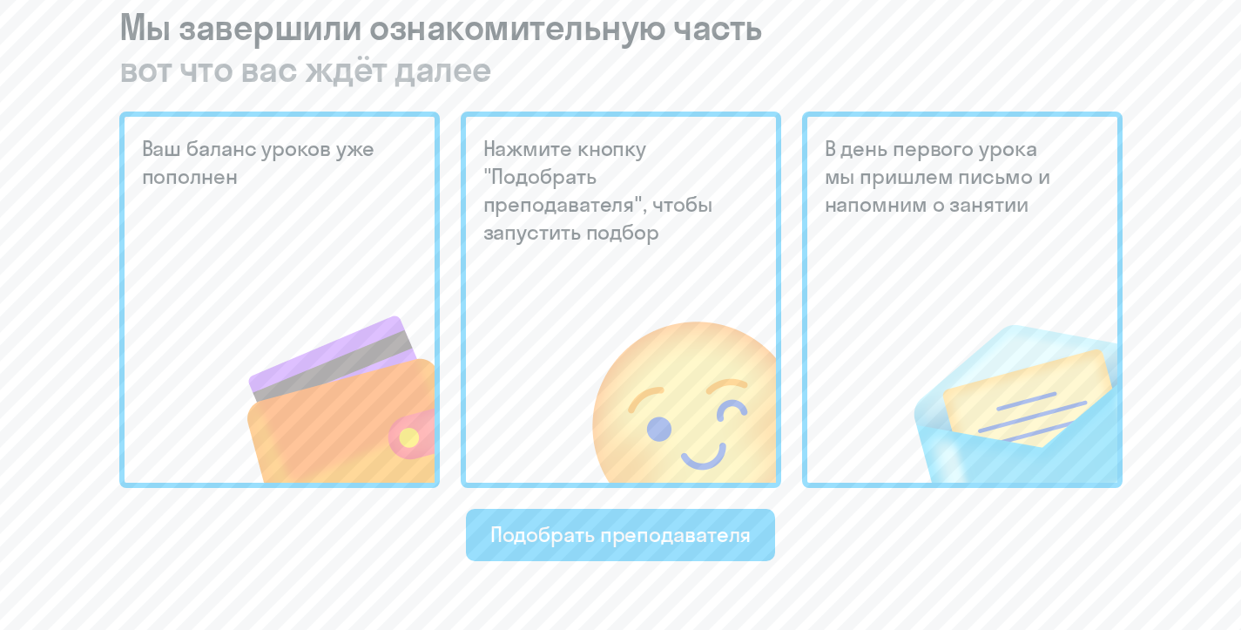
scroll to position [435, 0]
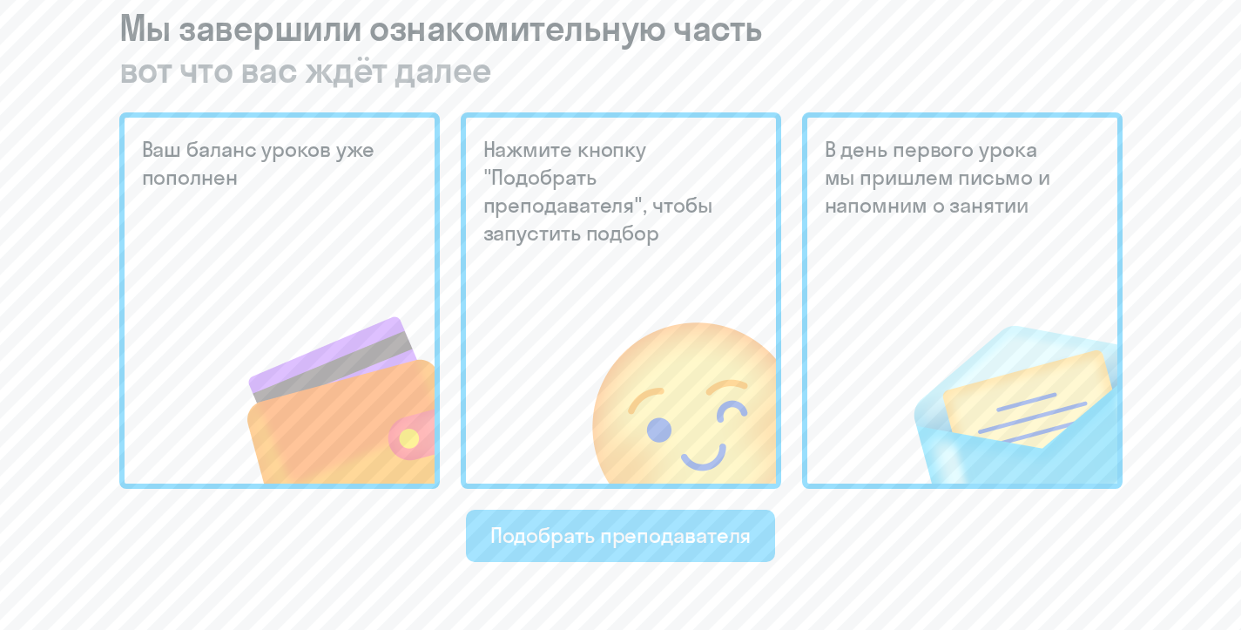
click at [724, 523] on div "Подобрать преподавателя" at bounding box center [620, 535] width 261 height 28
